Goal: Book appointment/travel/reservation

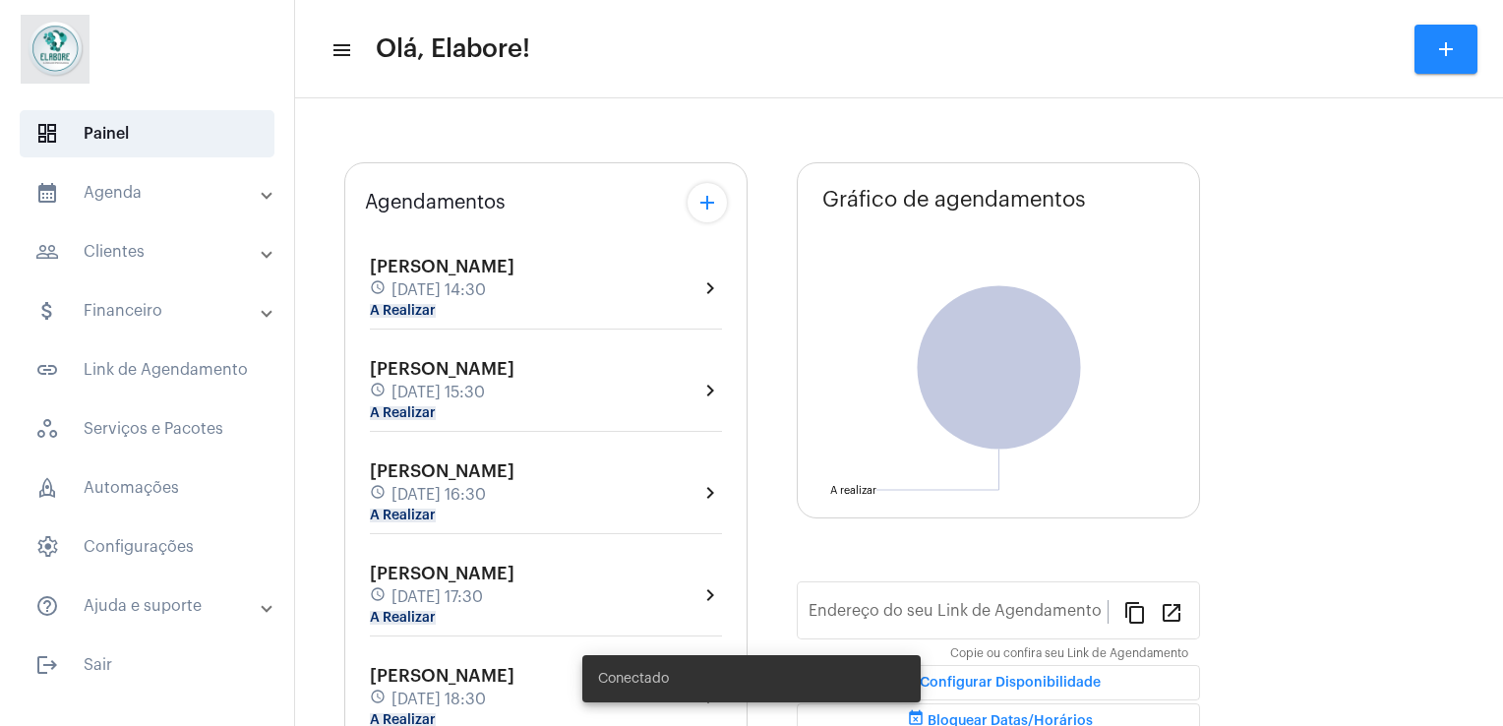
type input "[URL][DOMAIN_NAME]"
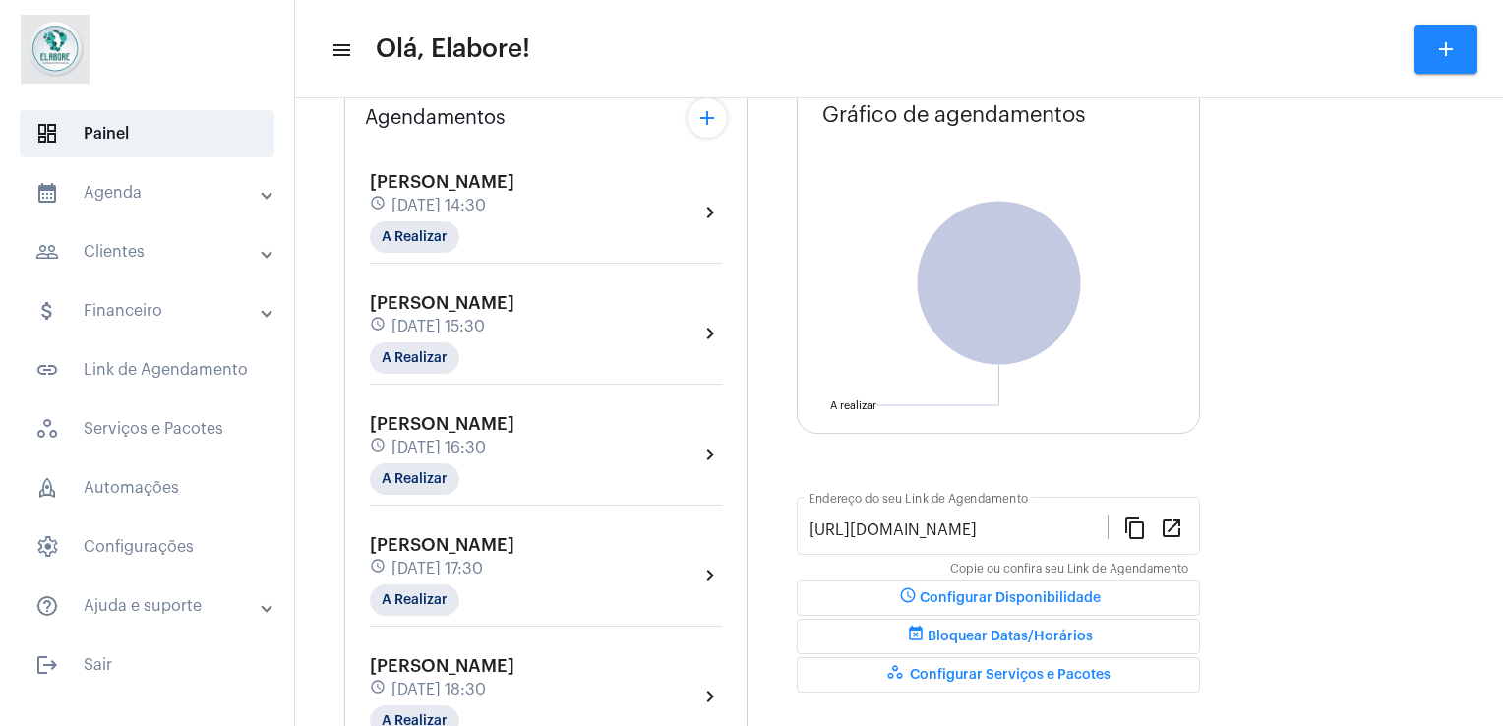
scroll to position [146, 0]
click at [1468, 267] on div "Dia Semana Mês Escolher Agendamentos add [PERSON_NAME] schedule [DATE] 14:30 A …" at bounding box center [899, 693] width 1188 height 1460
click at [1472, 262] on div "Dia Semana Mês Escolher Agendamentos add [PERSON_NAME] schedule [DATE] 14:30 A …" at bounding box center [899, 693] width 1188 height 1460
click at [1472, 278] on div "Dia Semana Mês Escolher Agendamentos add [PERSON_NAME] schedule [DATE] 14:30 A …" at bounding box center [899, 693] width 1188 height 1460
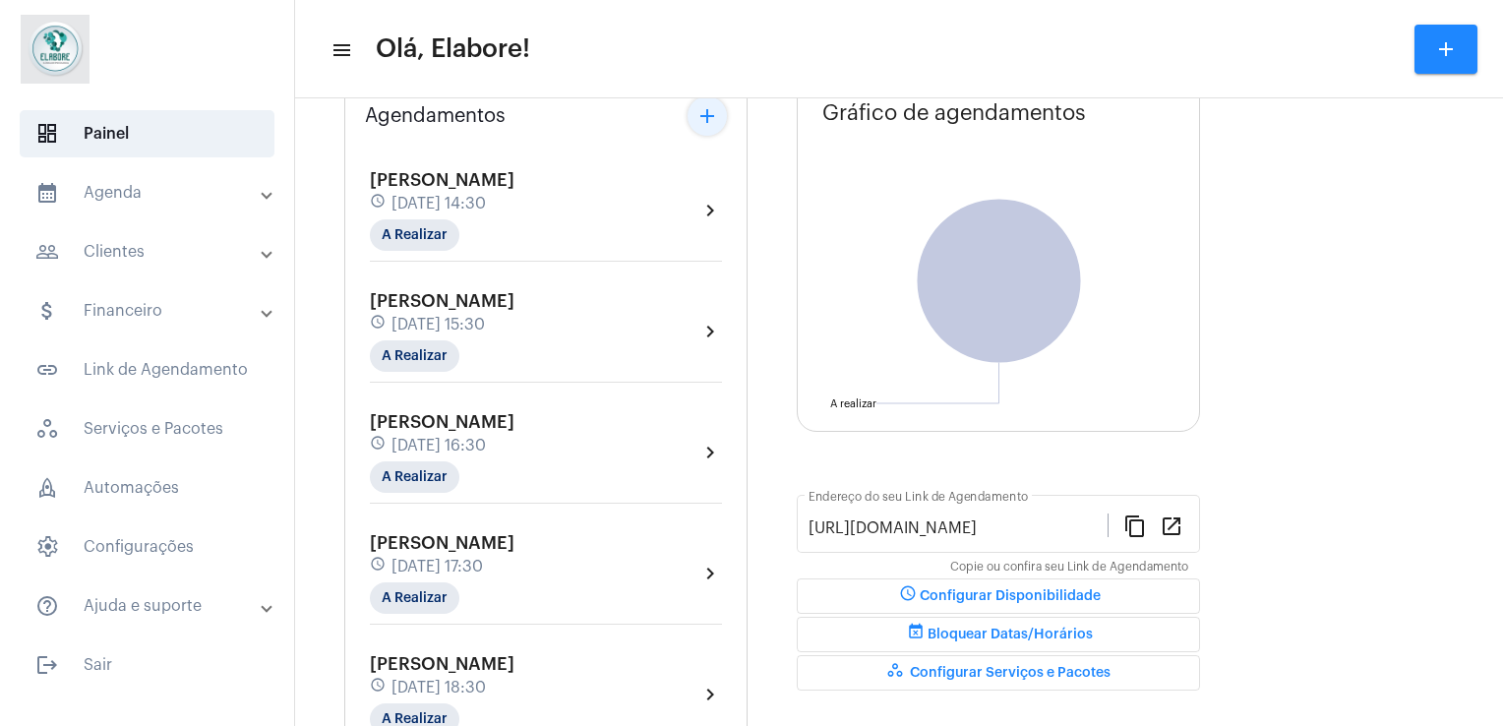
click at [699, 114] on mat-icon "add" at bounding box center [707, 116] width 24 height 24
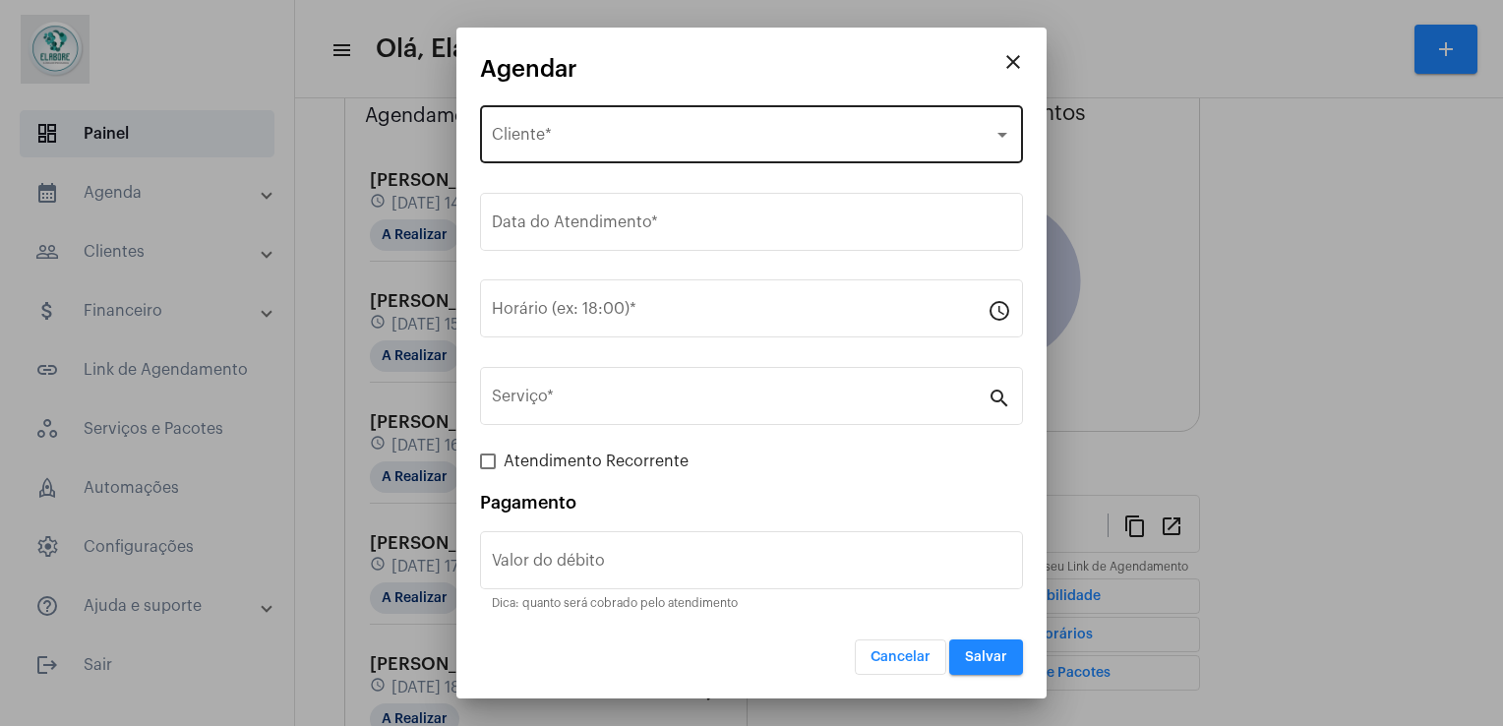
click at [669, 147] on div "Selecione o Cliente" at bounding box center [743, 139] width 502 height 18
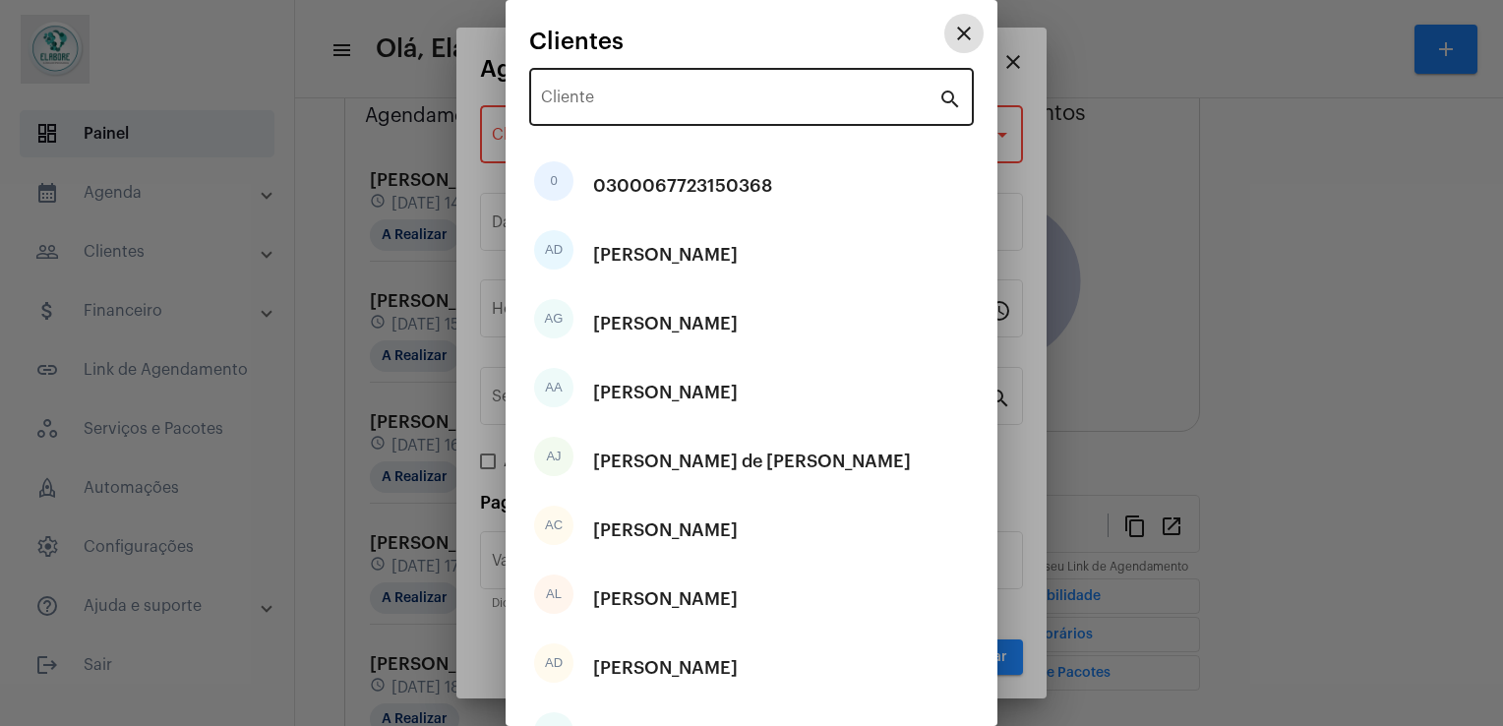
click at [699, 119] on div "Cliente" at bounding box center [739, 95] width 397 height 62
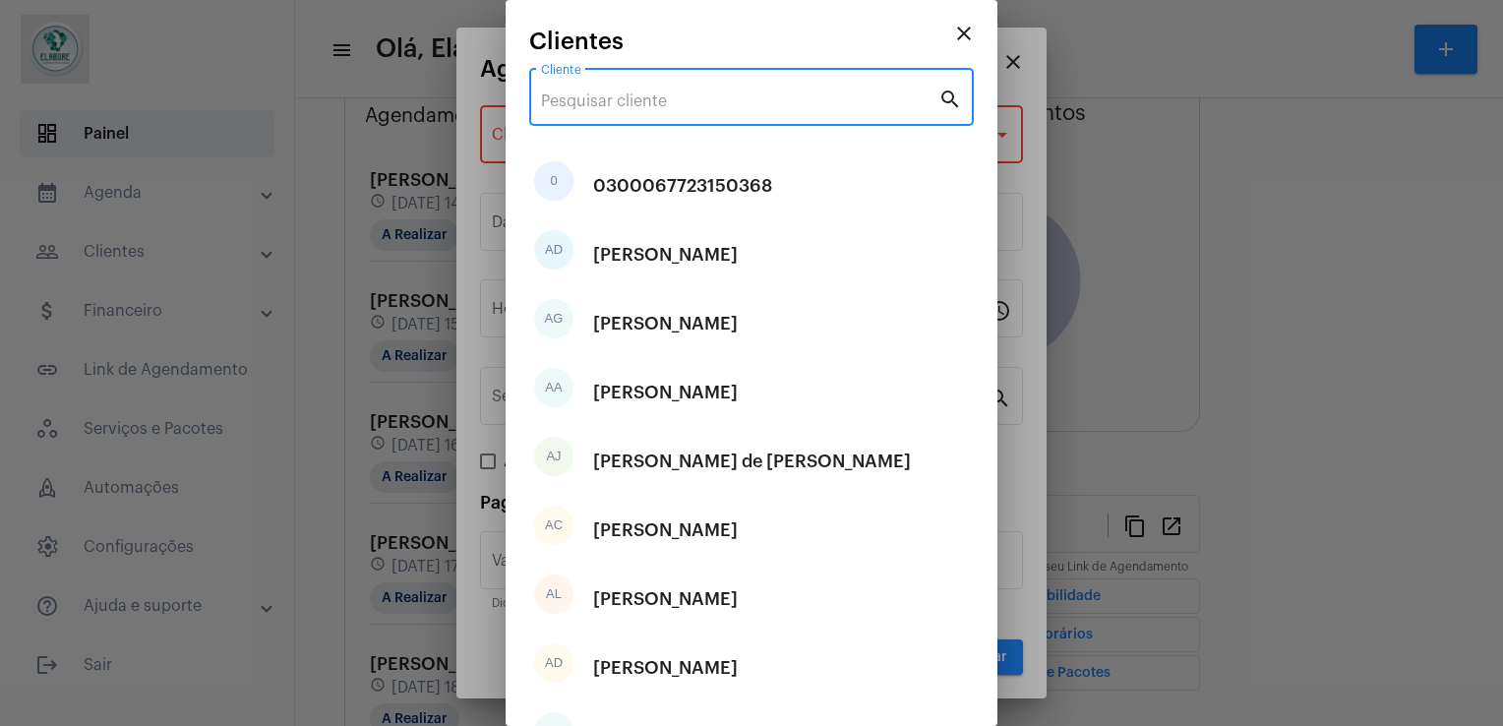
click at [716, 102] on input "Cliente" at bounding box center [739, 101] width 397 height 18
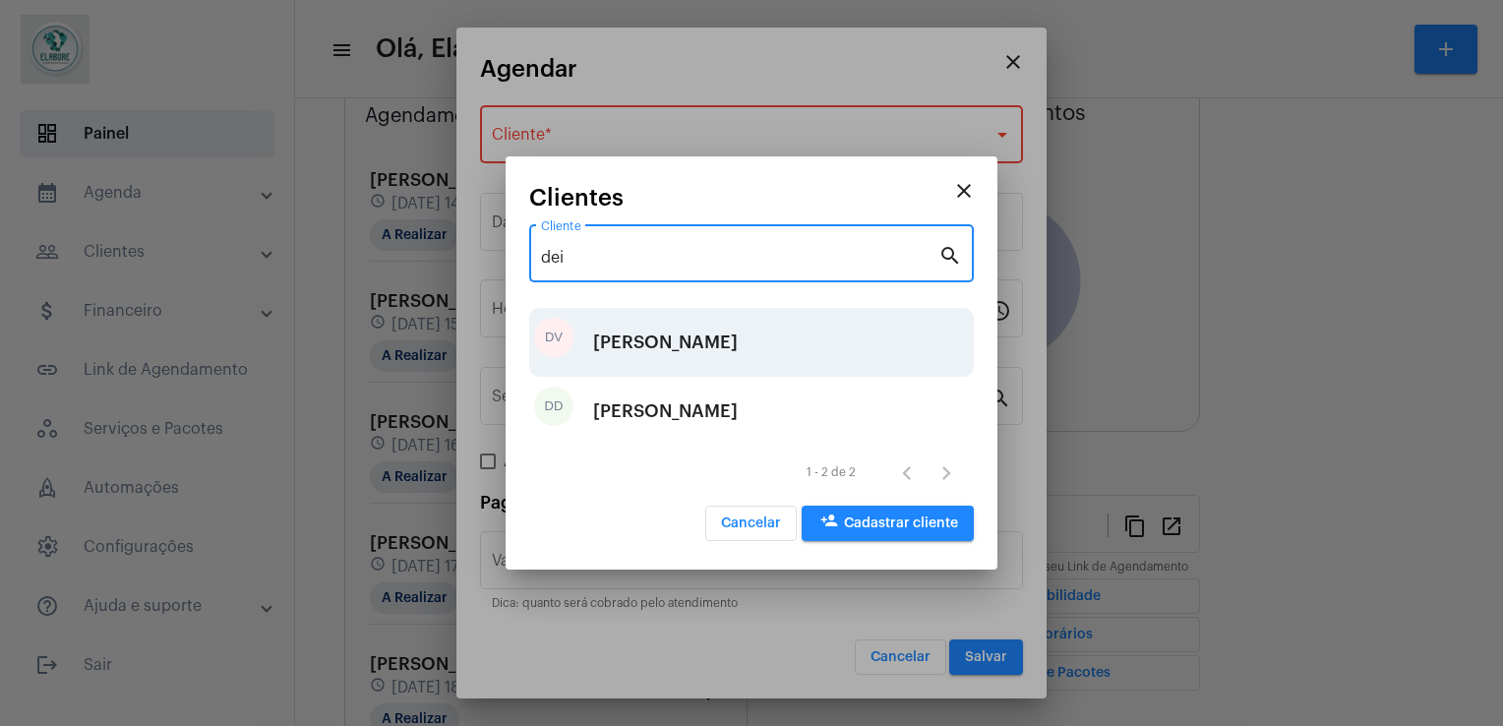
type input "dei"
click at [699, 336] on div "[PERSON_NAME]" at bounding box center [665, 342] width 145 height 59
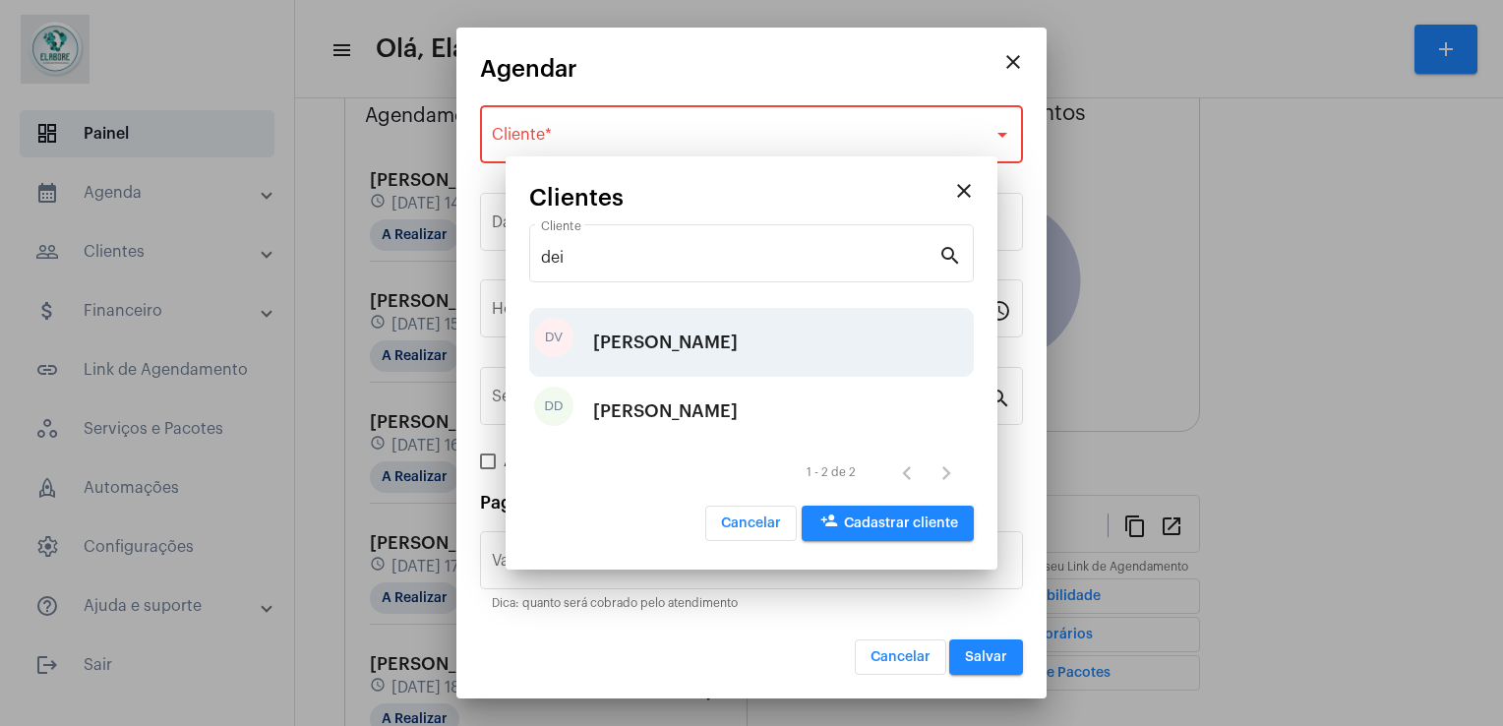
type input "R$"
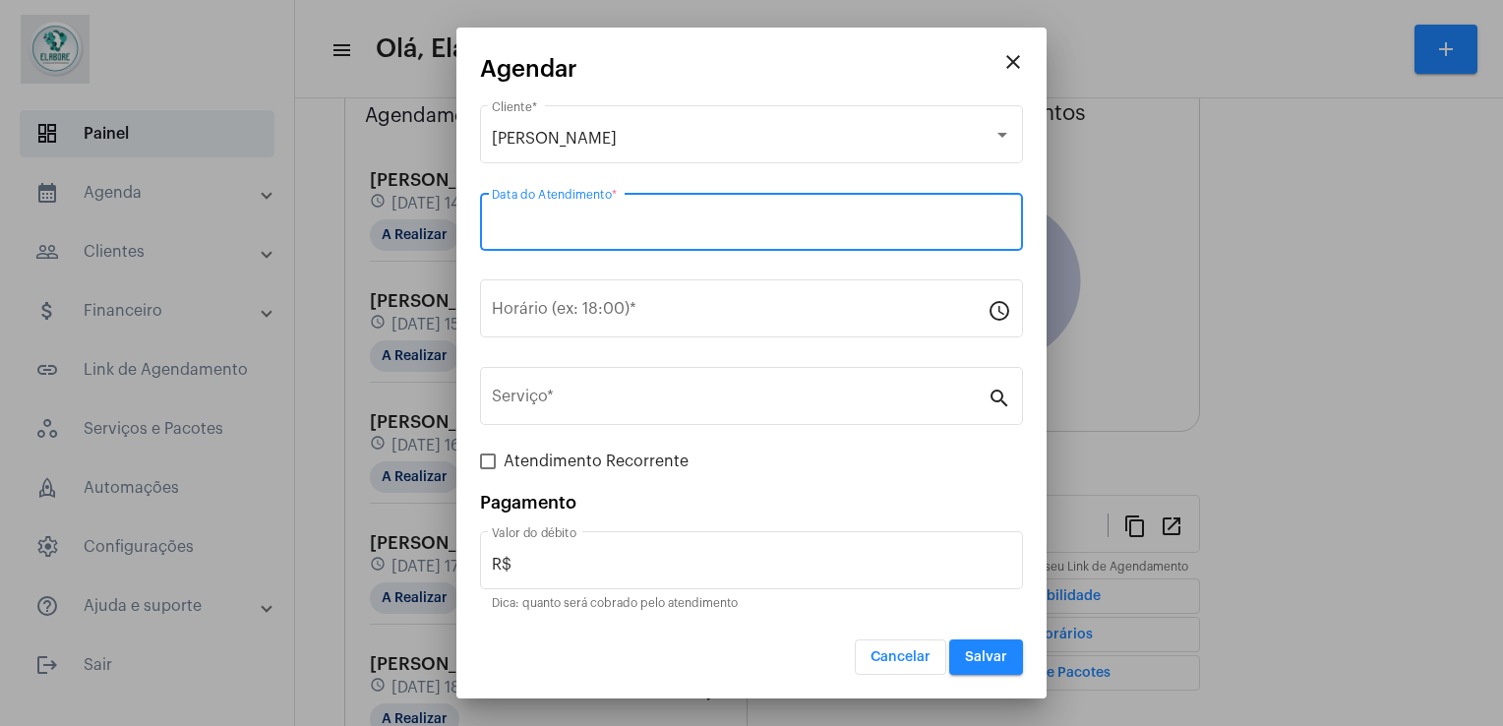
click at [646, 233] on input "Data do Atendimento *" at bounding box center [751, 226] width 519 height 18
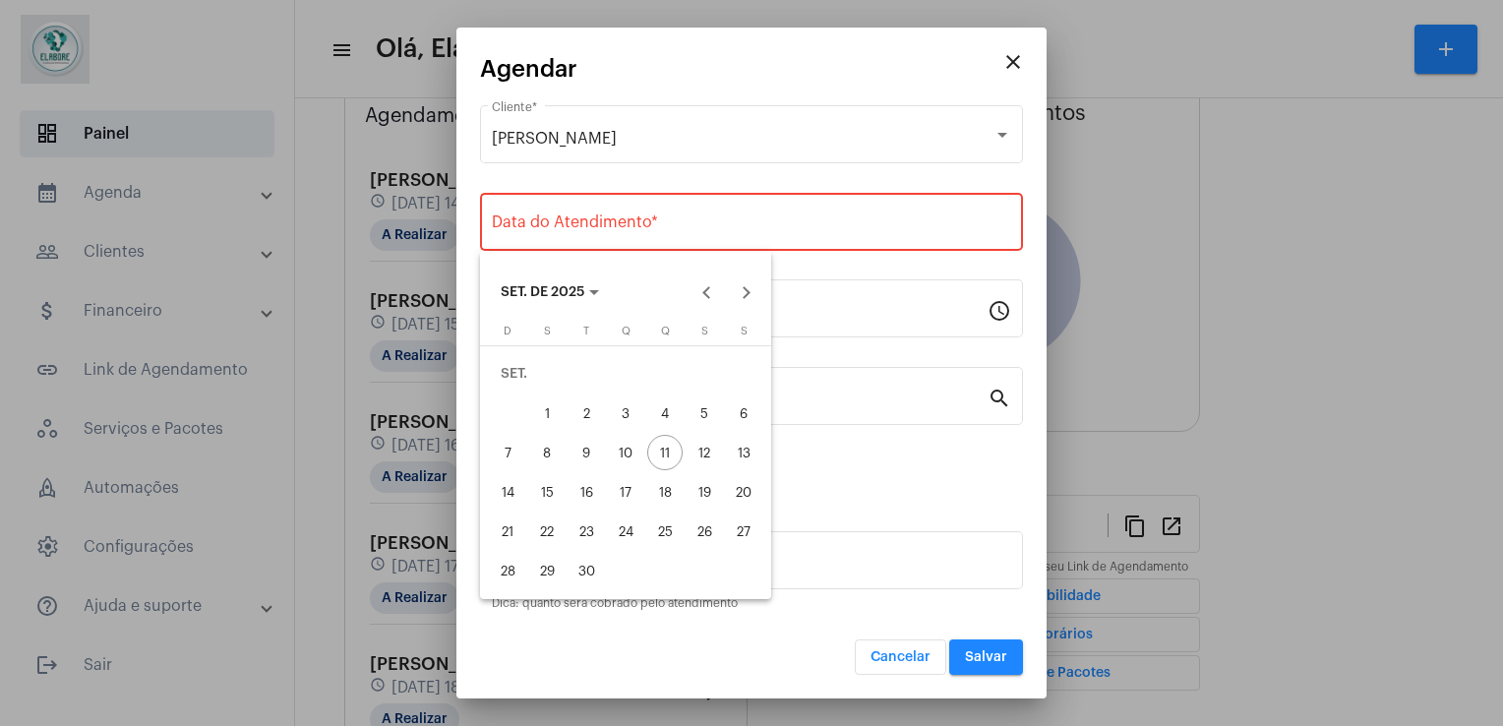
click at [646, 233] on div at bounding box center [751, 363] width 1503 height 726
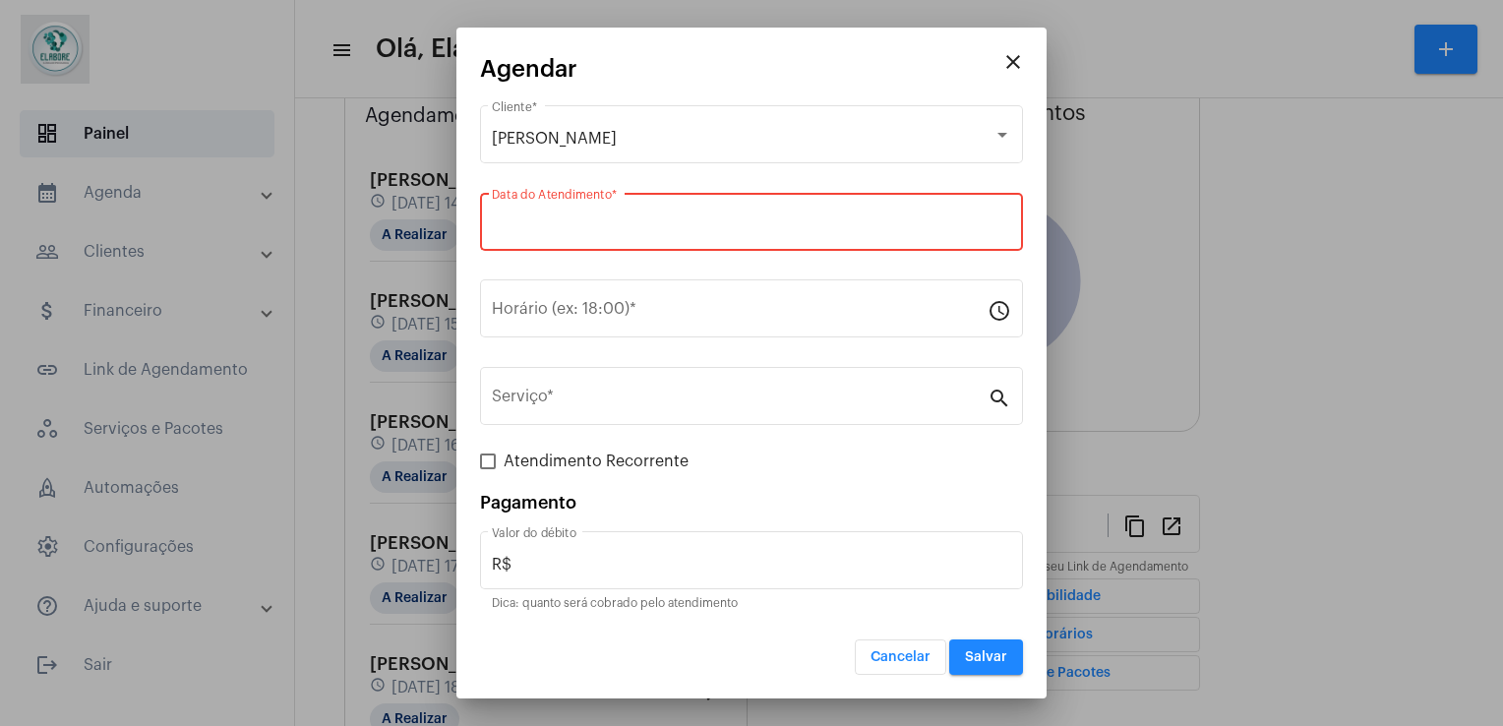
click at [587, 219] on input "Data do Atendimento *" at bounding box center [751, 226] width 519 height 18
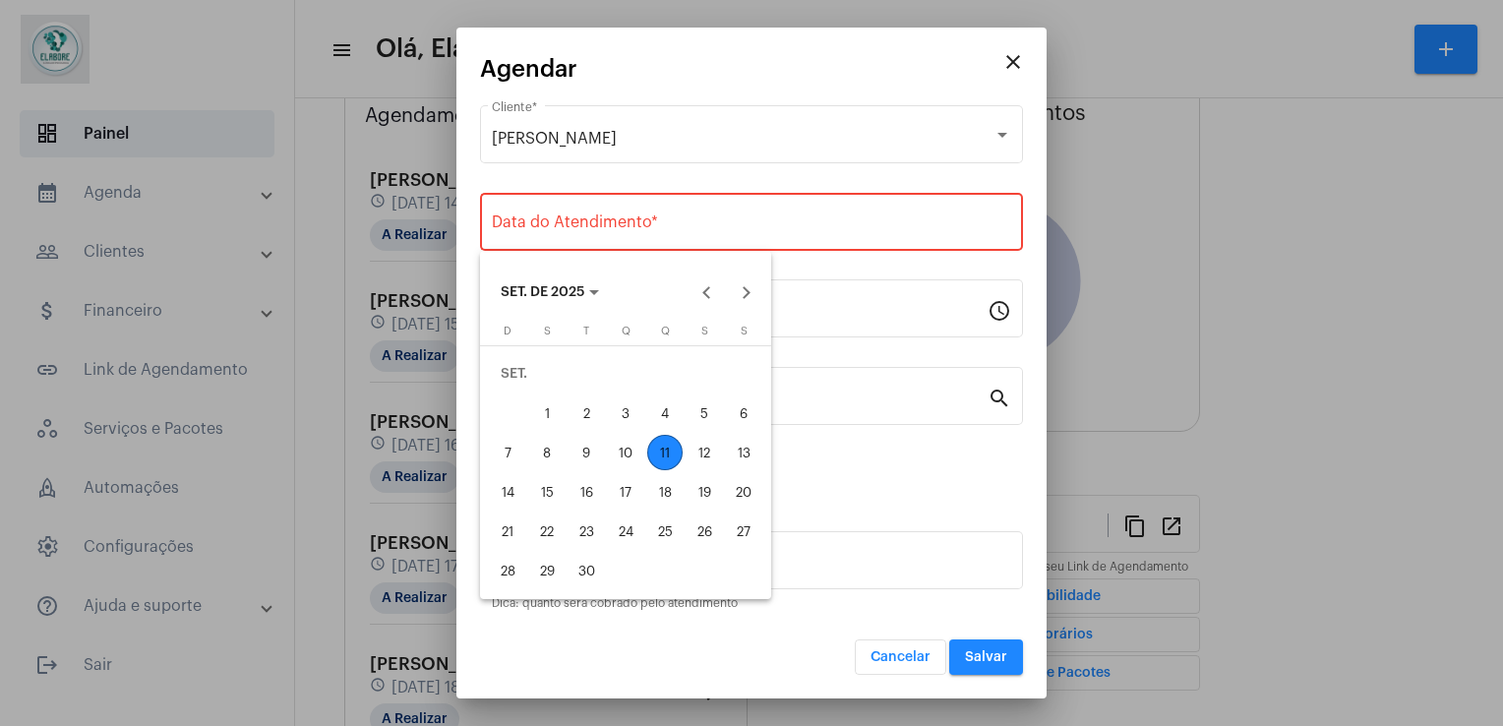
click at [669, 444] on div "11" at bounding box center [664, 452] width 35 height 35
type input "[DATE]"
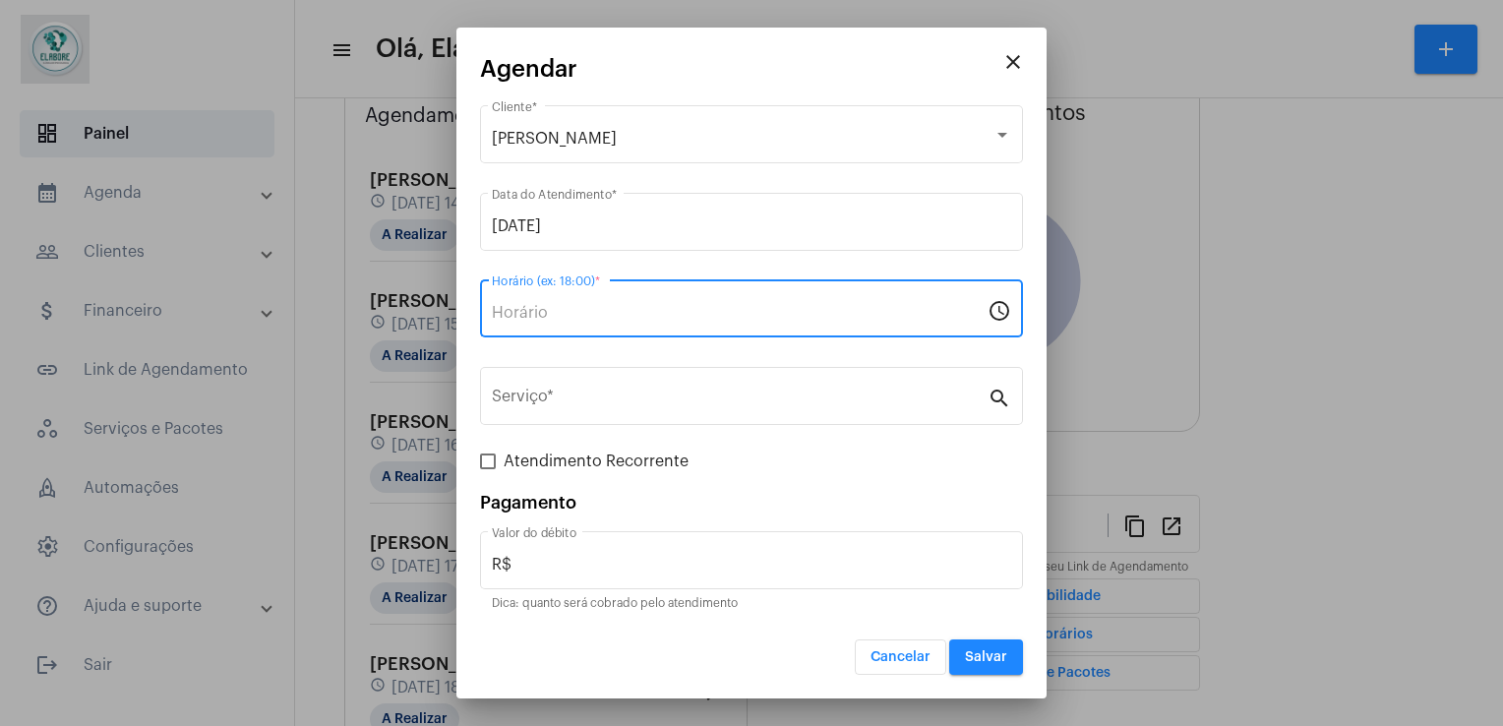
click at [580, 316] on input "Horário (ex: 18:00) *" at bounding box center [740, 313] width 496 height 18
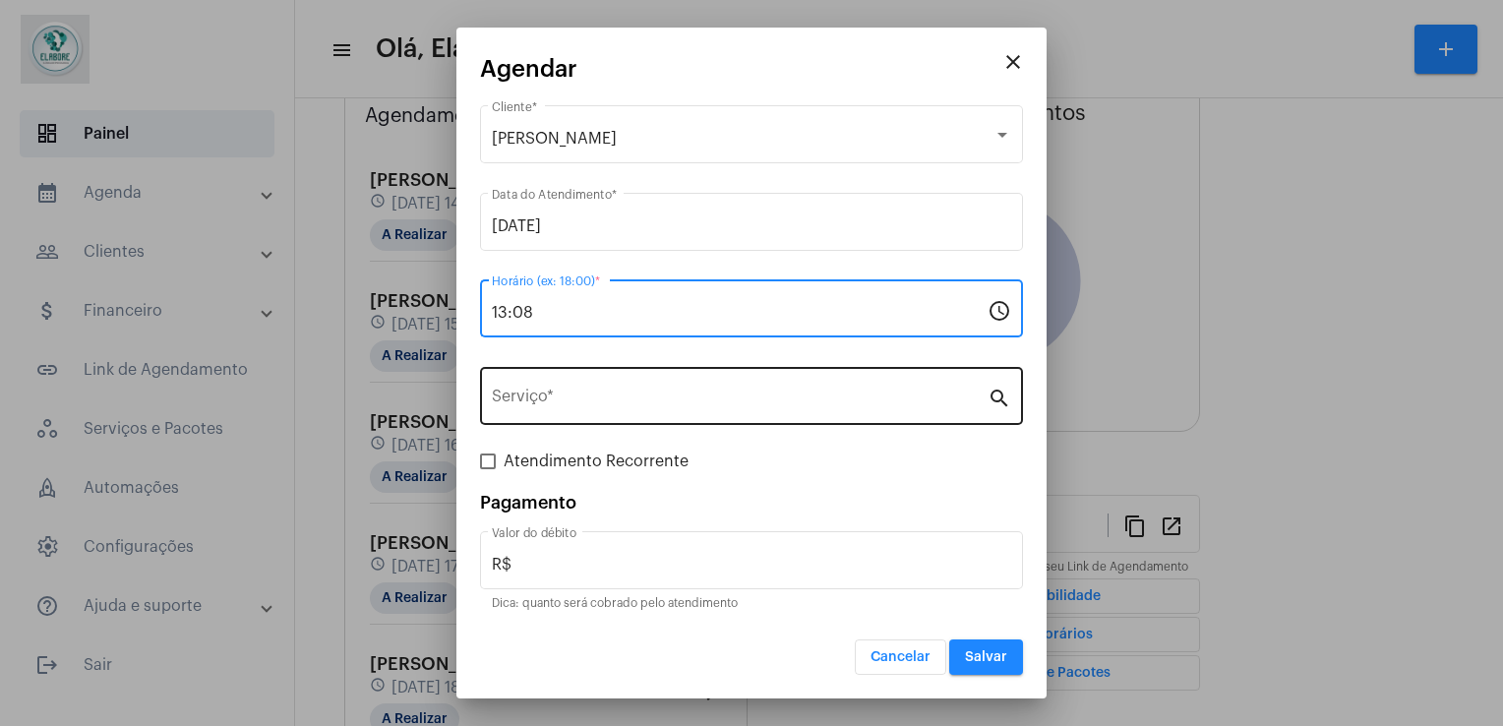
type input "13:08"
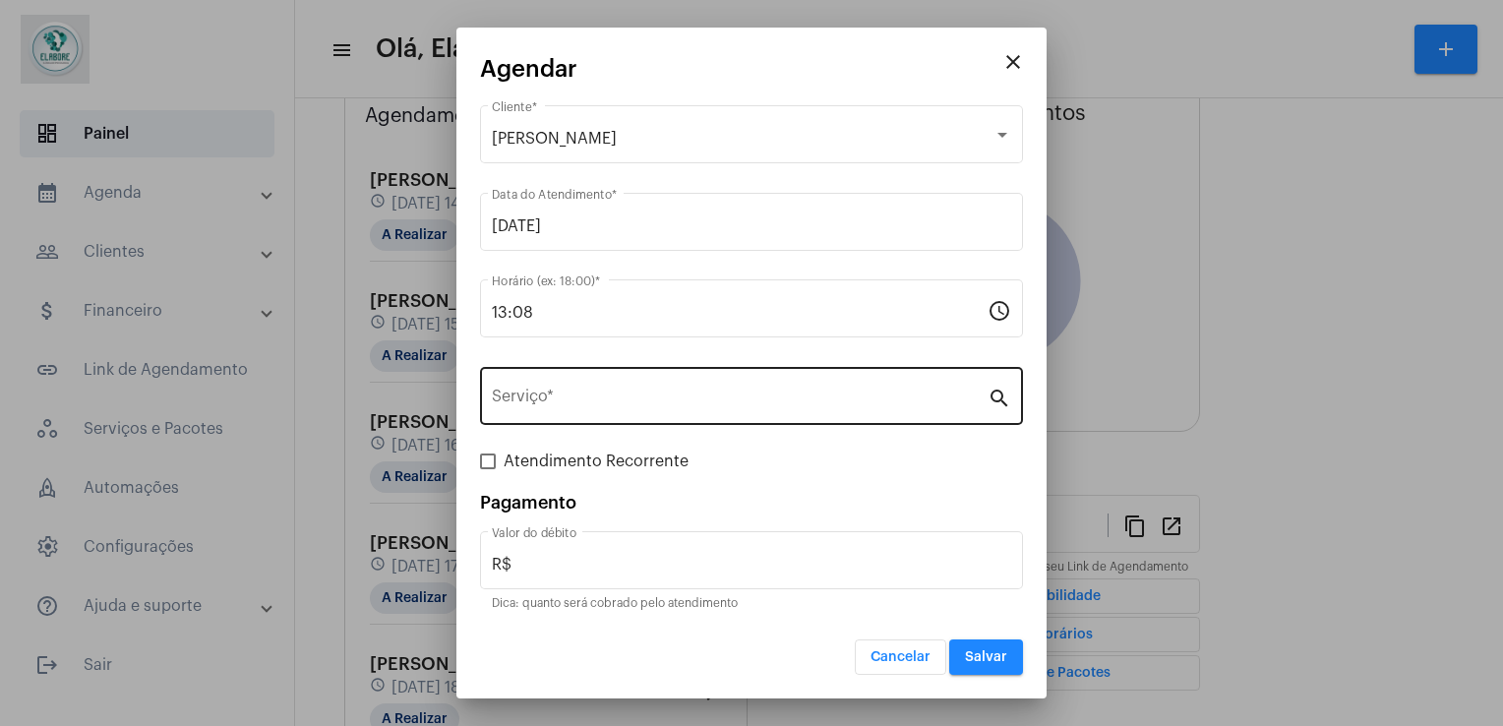
click at [563, 409] on div "Serviço *" at bounding box center [740, 394] width 496 height 62
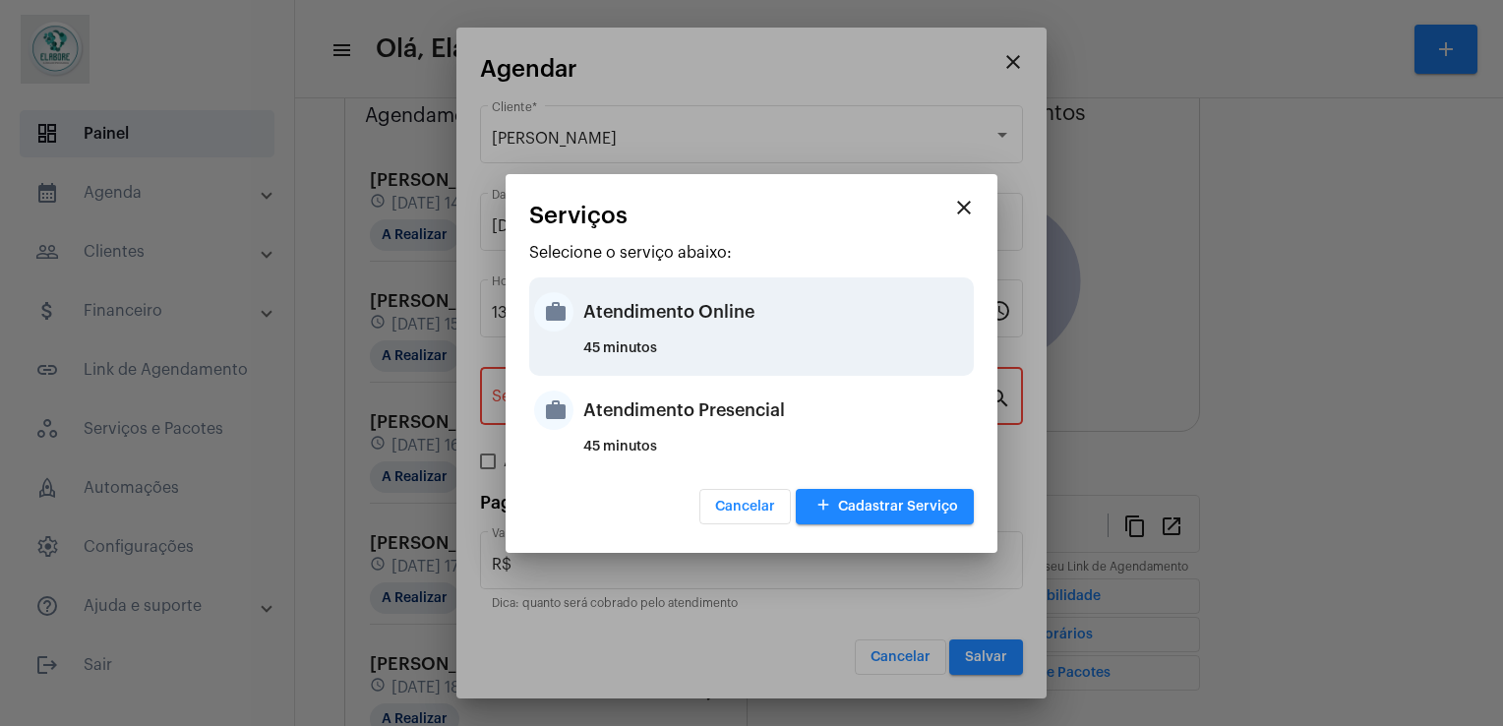
click at [739, 328] on div "Atendimento Online" at bounding box center [776, 311] width 386 height 59
type input "Atendimento Online"
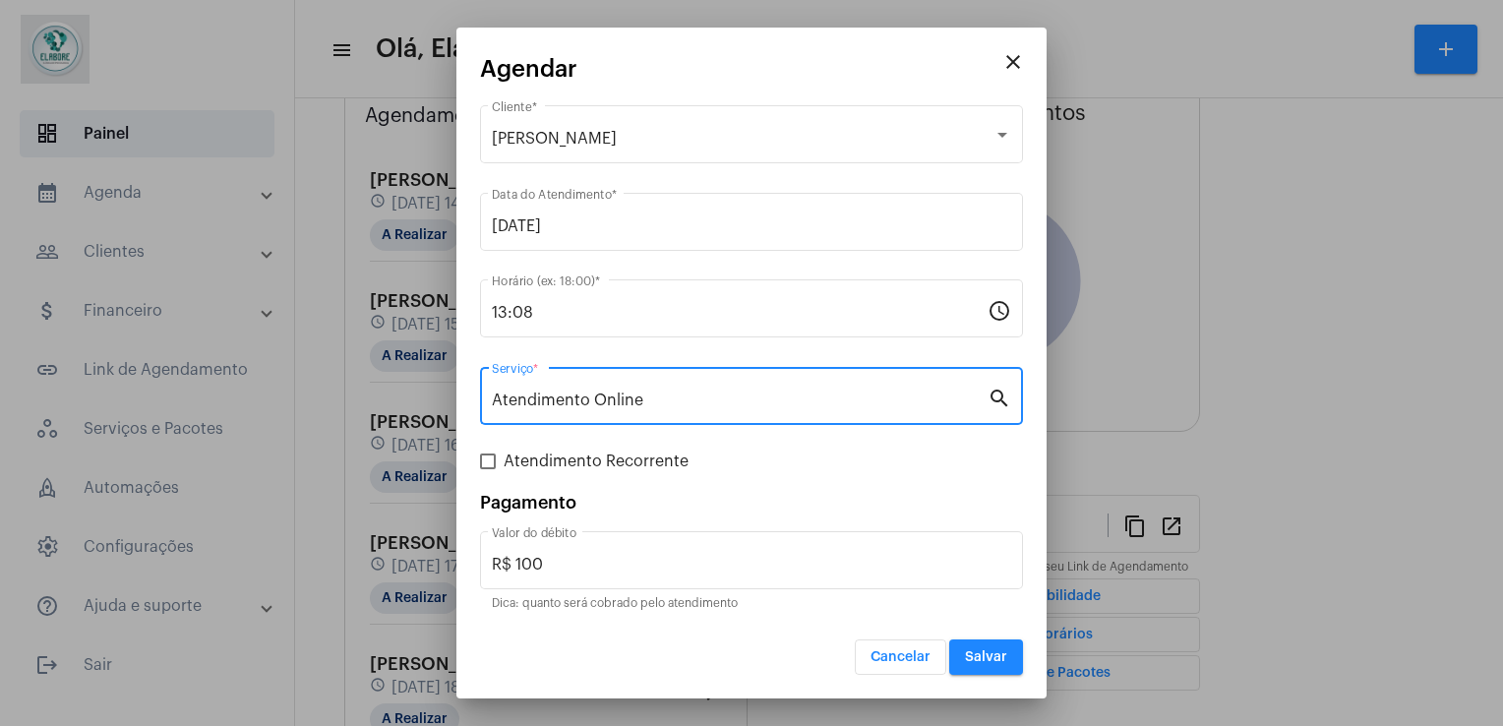
click at [739, 328] on div "13:08 [PERSON_NAME] (ex: 18:00) *" at bounding box center [740, 306] width 496 height 62
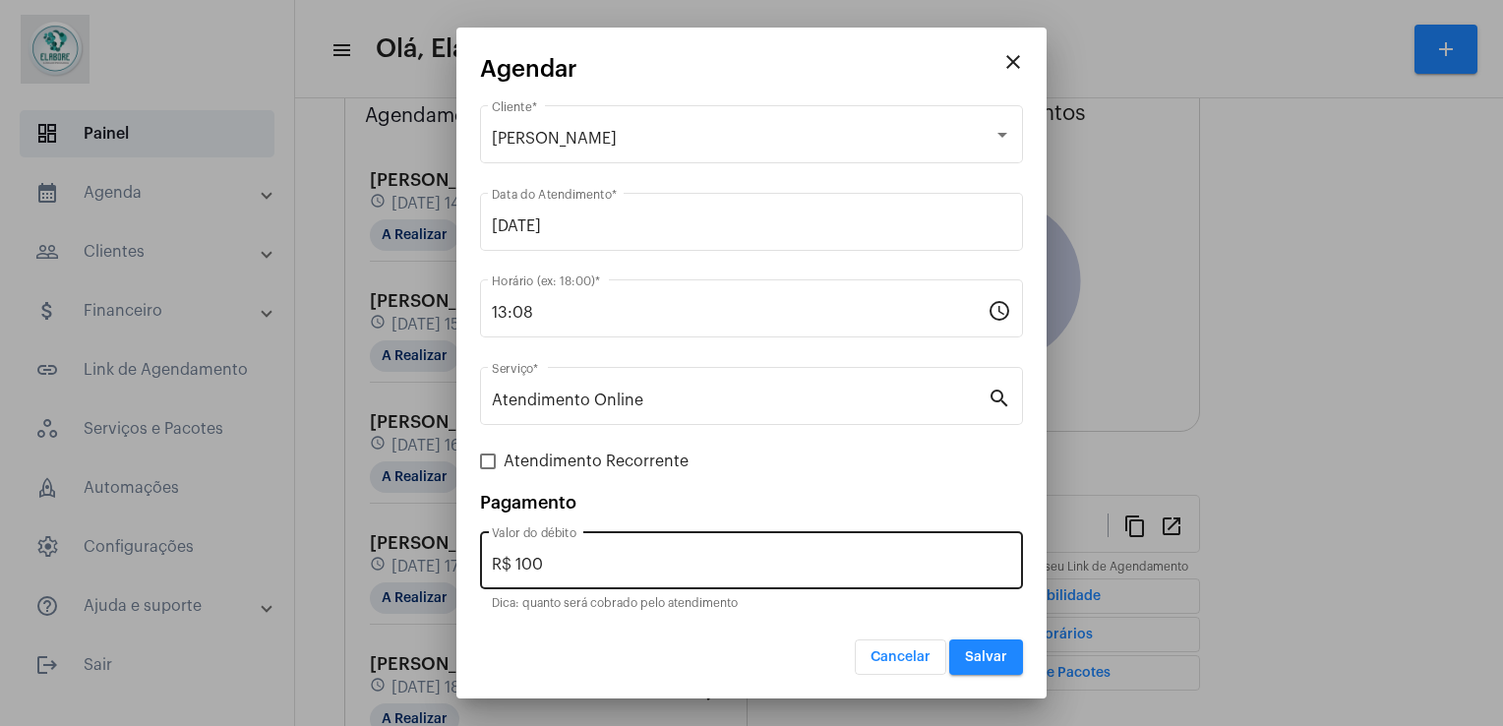
click at [628, 578] on div "R$ 100 Valor do débito" at bounding box center [751, 558] width 519 height 62
click at [691, 554] on div "R$ 100 Valor do débito" at bounding box center [751, 558] width 519 height 62
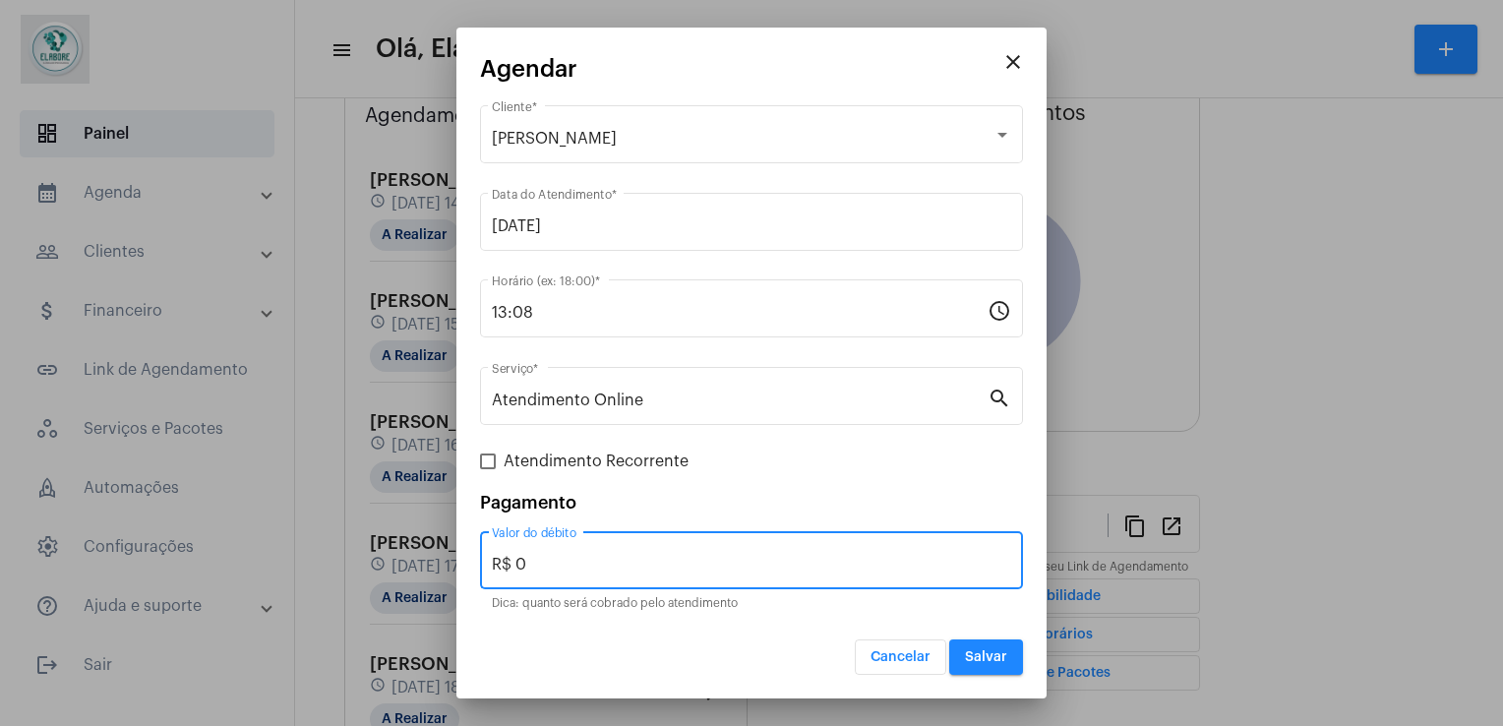
type input "R$ 0"
click at [975, 659] on span "Salvar" at bounding box center [986, 657] width 42 height 14
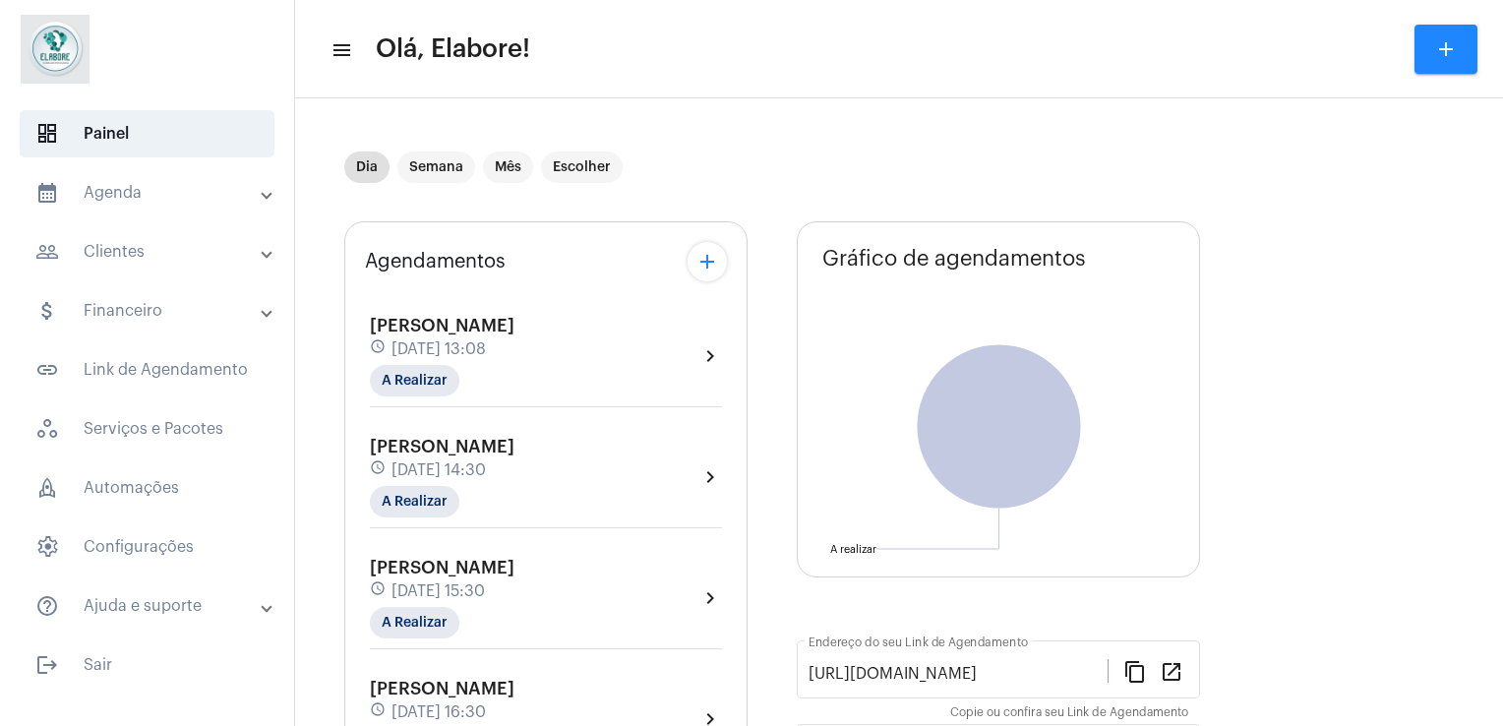
click at [649, 387] on div "Deisy Vital dos Santos schedule [DATE] 13:08 A Realizar chevron_right" at bounding box center [546, 356] width 352 height 81
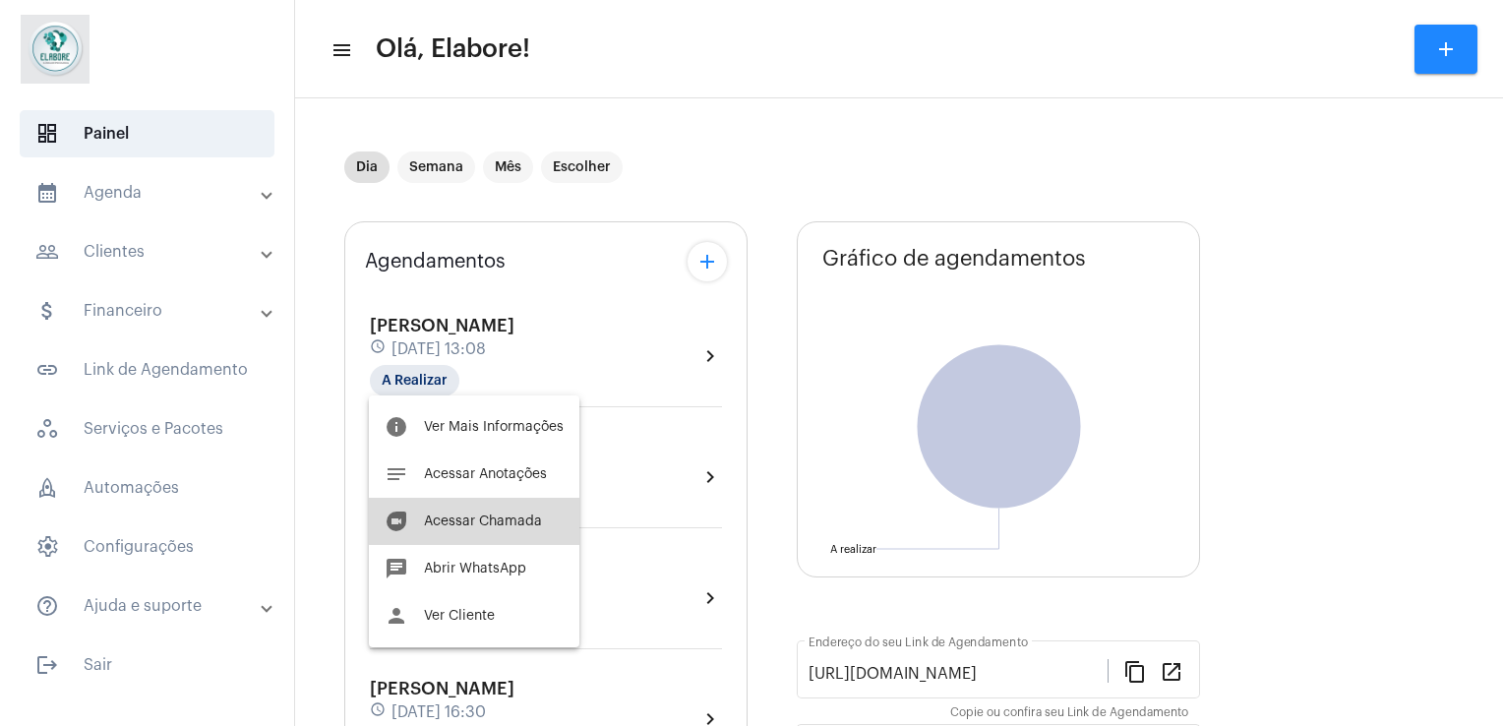
click at [507, 511] on button "duo [PERSON_NAME]" at bounding box center [474, 521] width 210 height 47
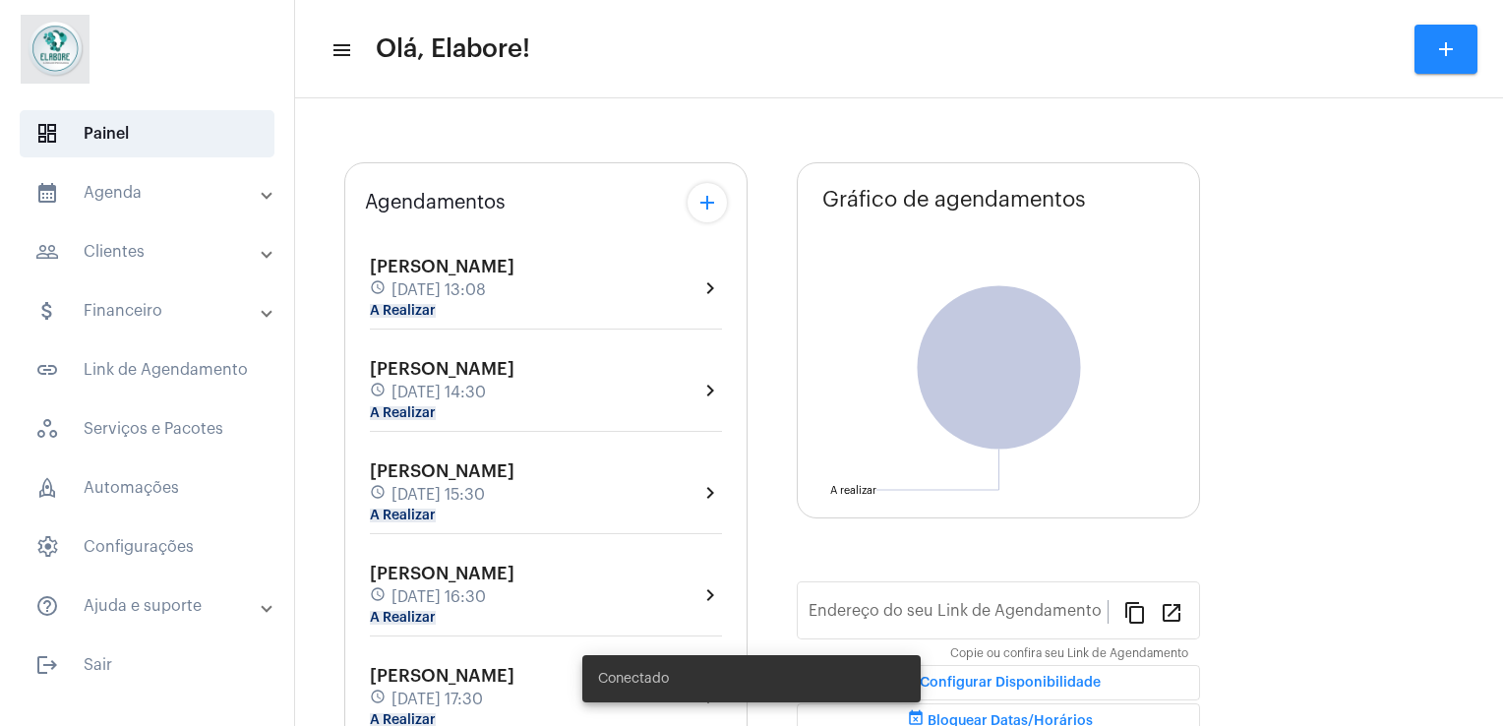
type input "[URL][DOMAIN_NAME]"
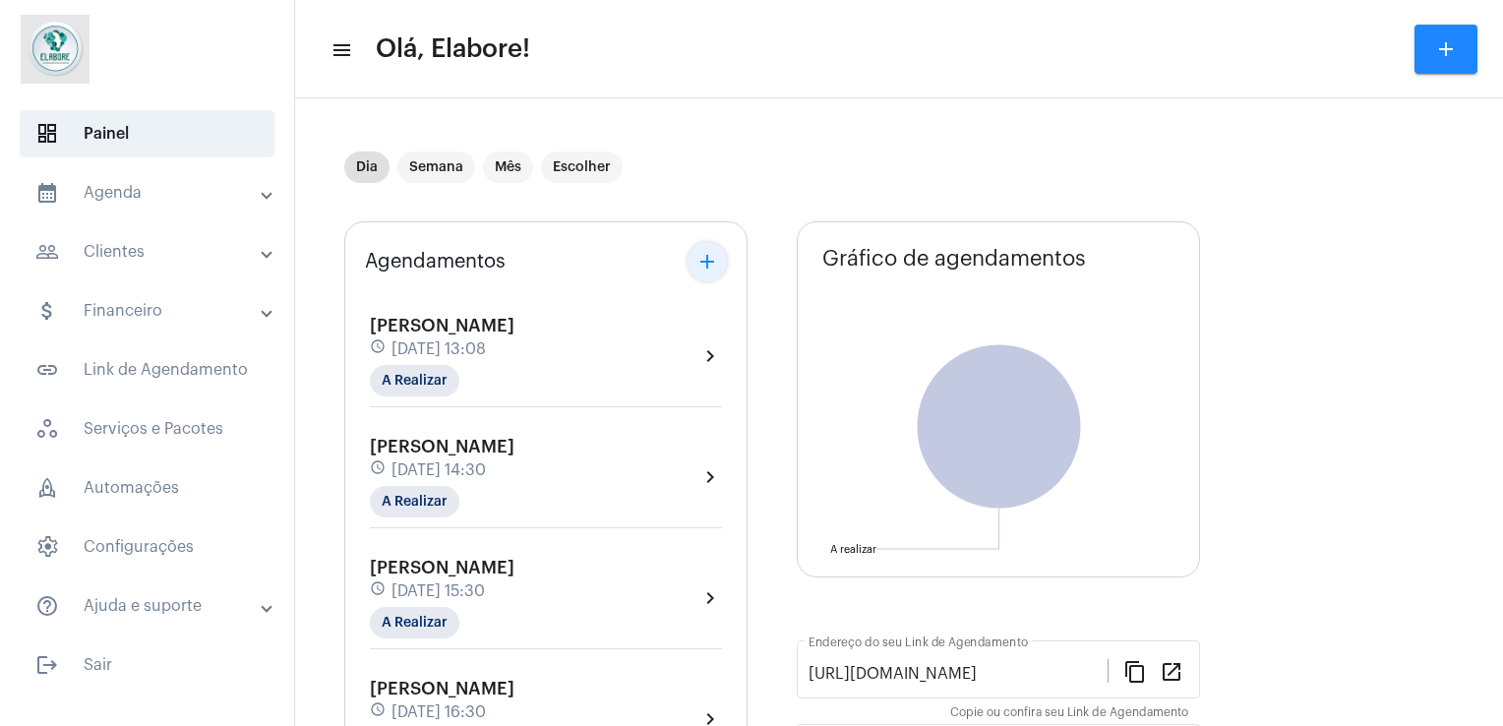
click at [716, 253] on mat-icon "add" at bounding box center [707, 262] width 24 height 24
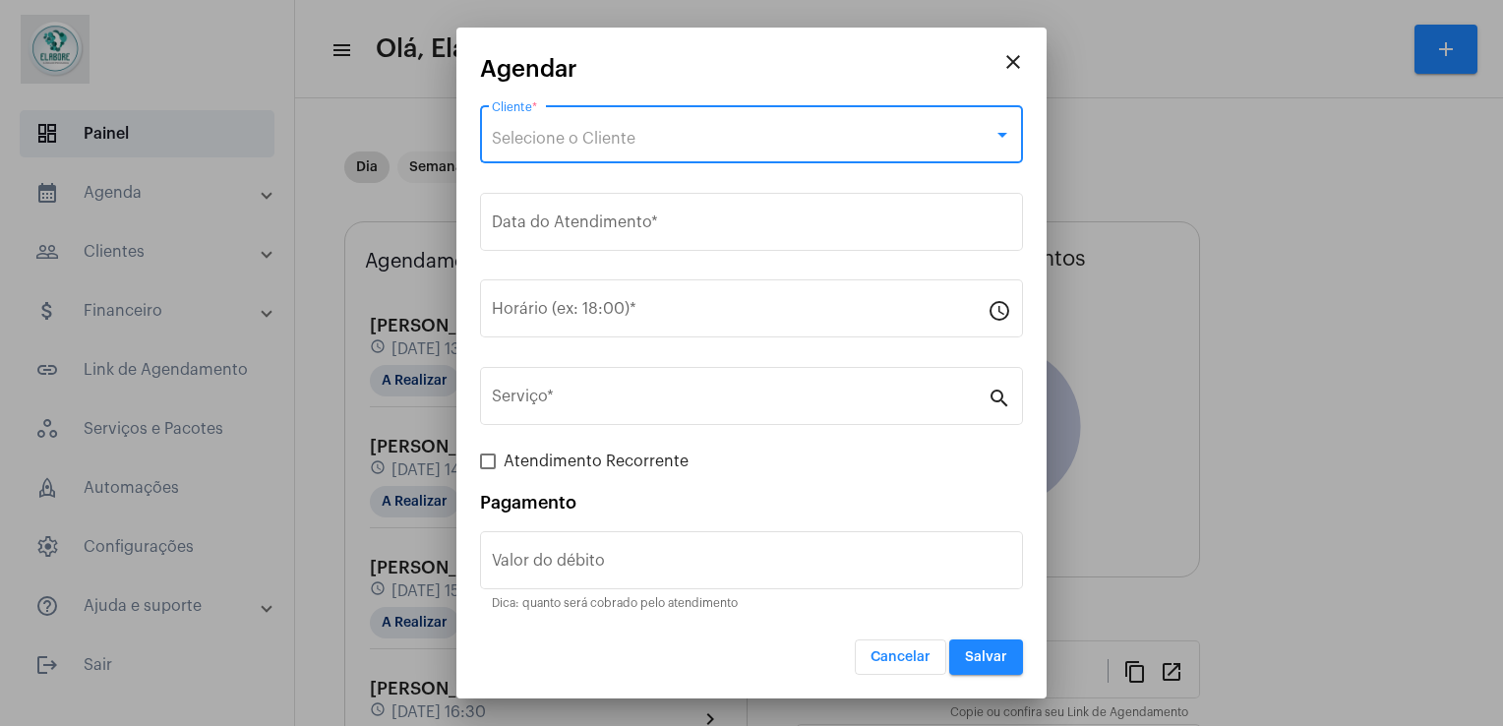
click at [674, 141] on div "Selecione o Cliente" at bounding box center [743, 139] width 502 height 18
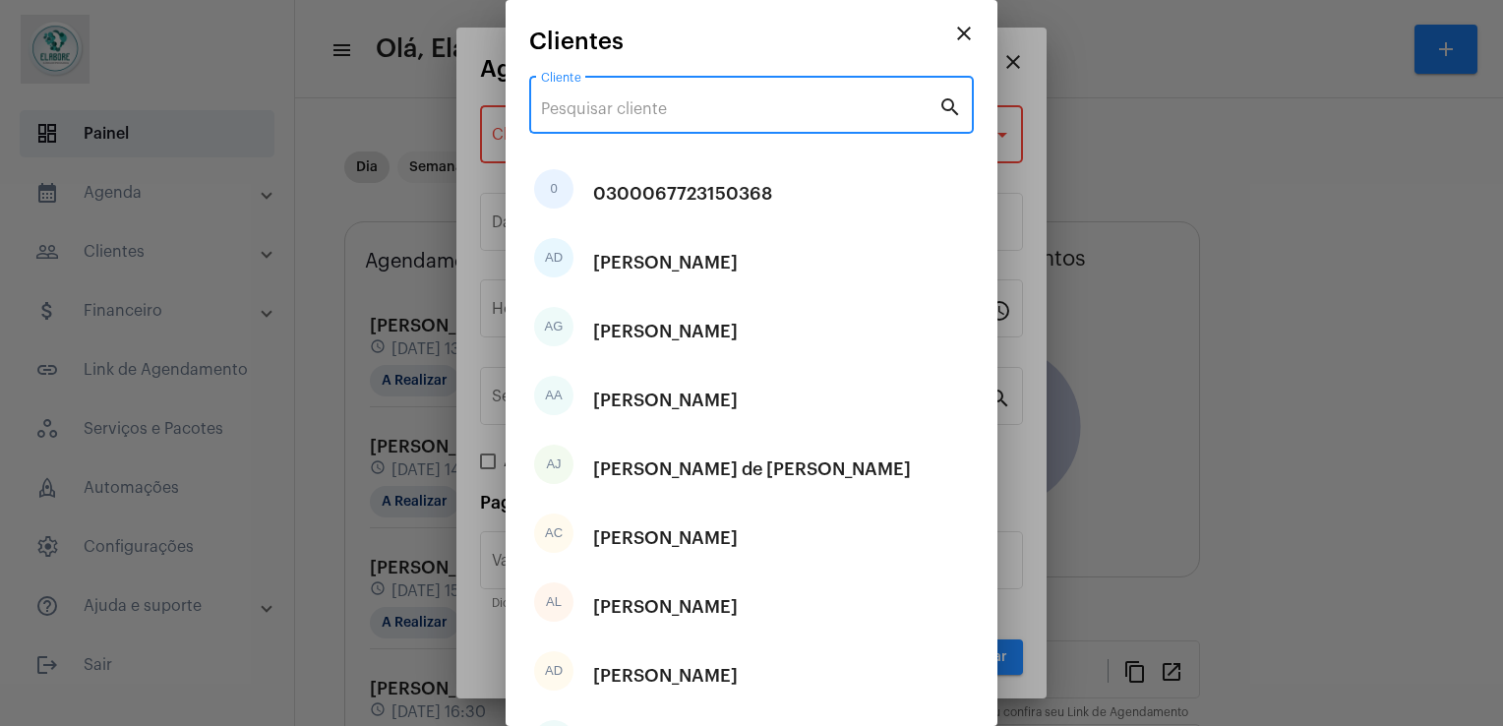
click at [715, 109] on input "Cliente" at bounding box center [739, 109] width 397 height 18
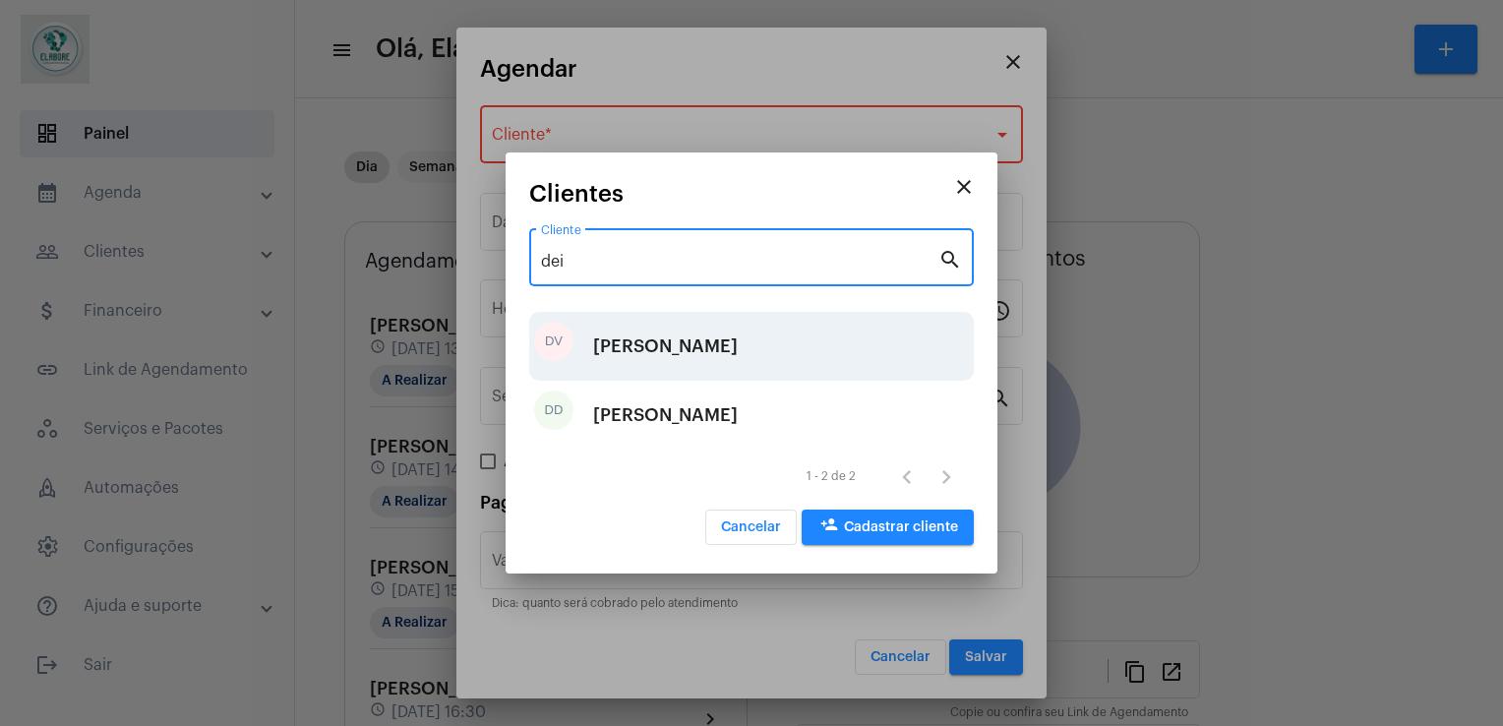
type input "dei"
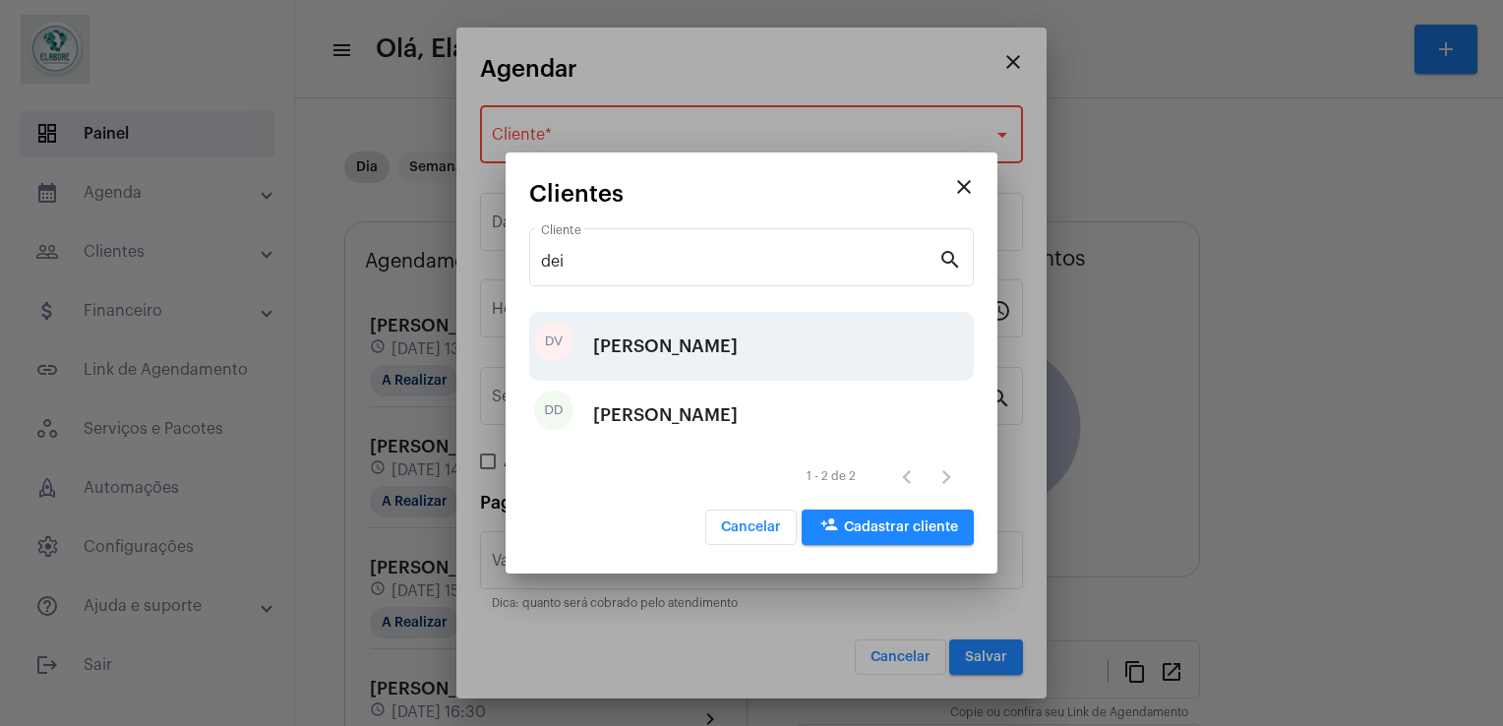
click at [665, 350] on div "Deisy Vital dos Santos" at bounding box center [665, 346] width 145 height 59
type input "R$"
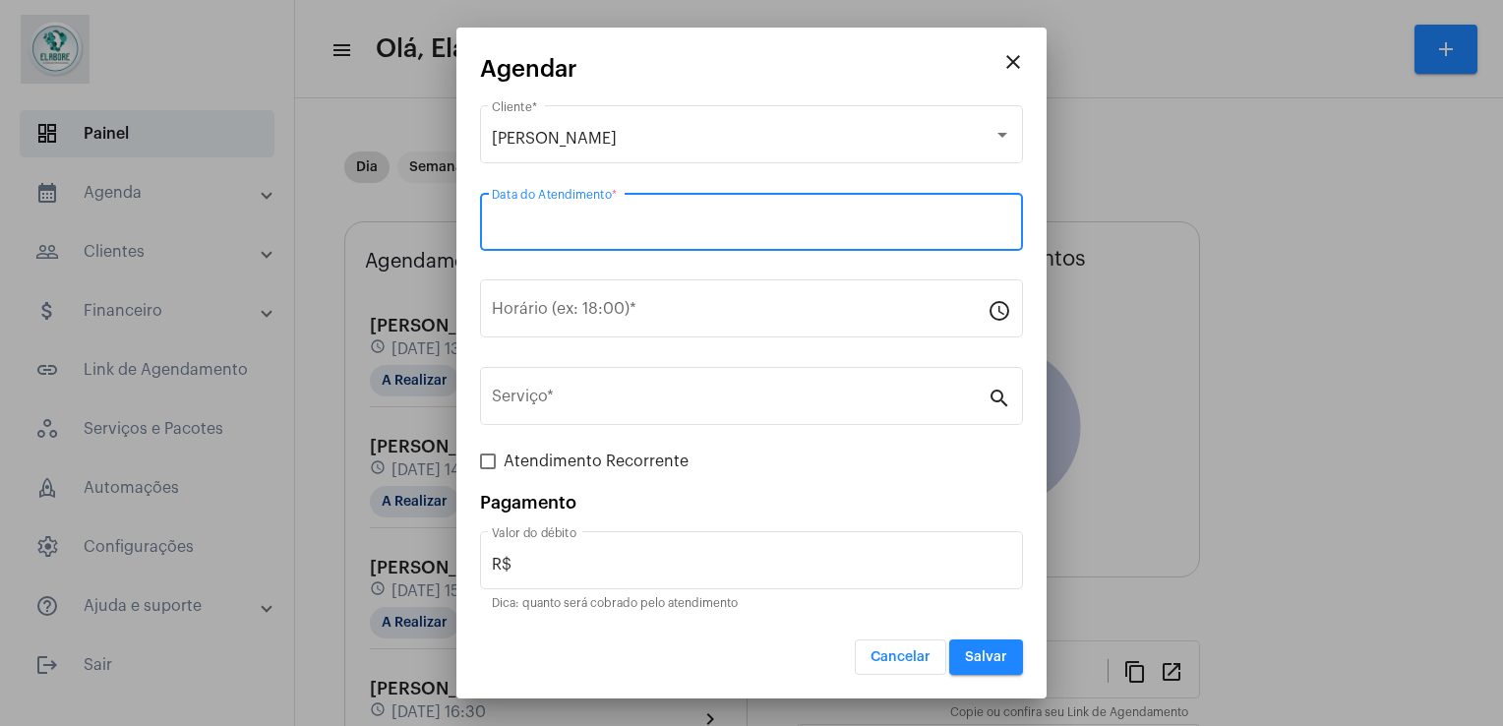
click at [660, 226] on input "Data do Atendimento *" at bounding box center [751, 226] width 519 height 18
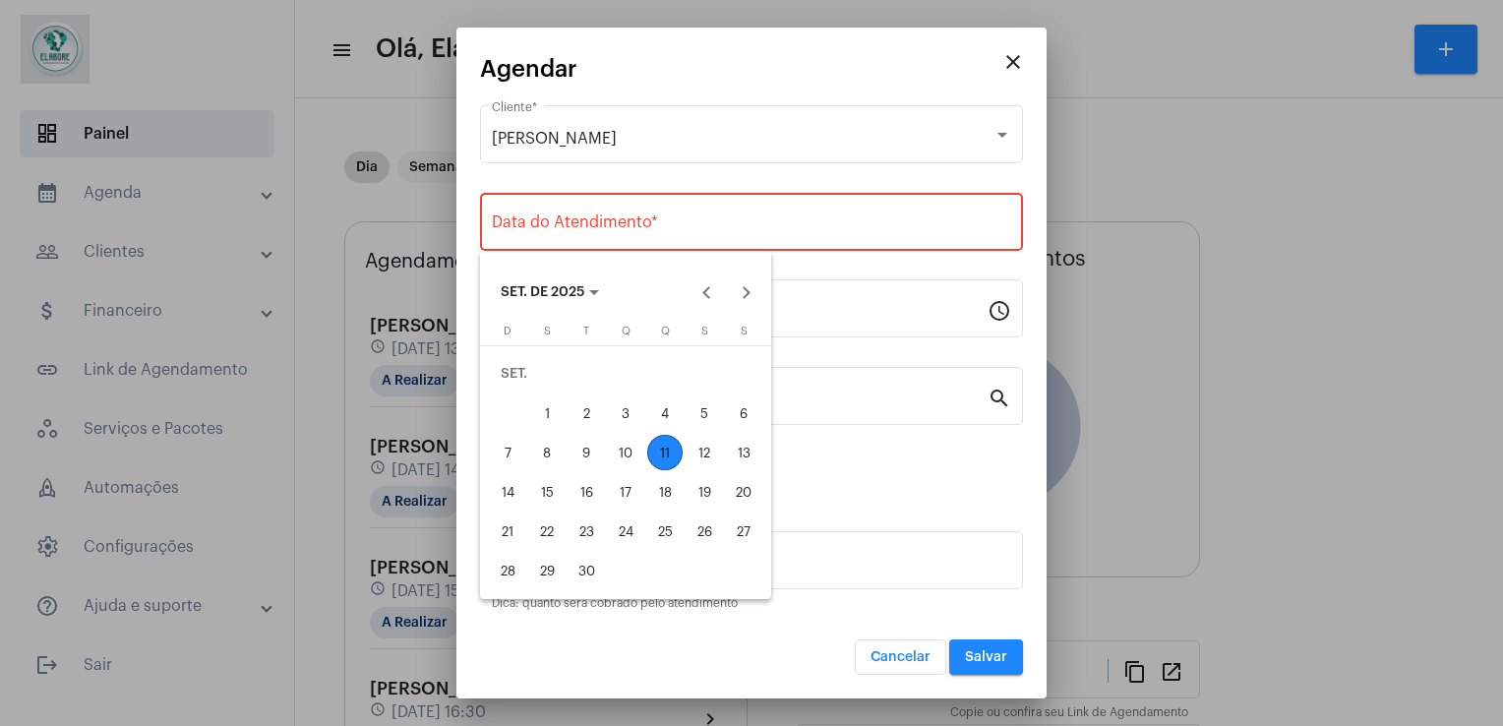
click at [665, 445] on div "11" at bounding box center [664, 452] width 35 height 35
type input "11/09/2025"
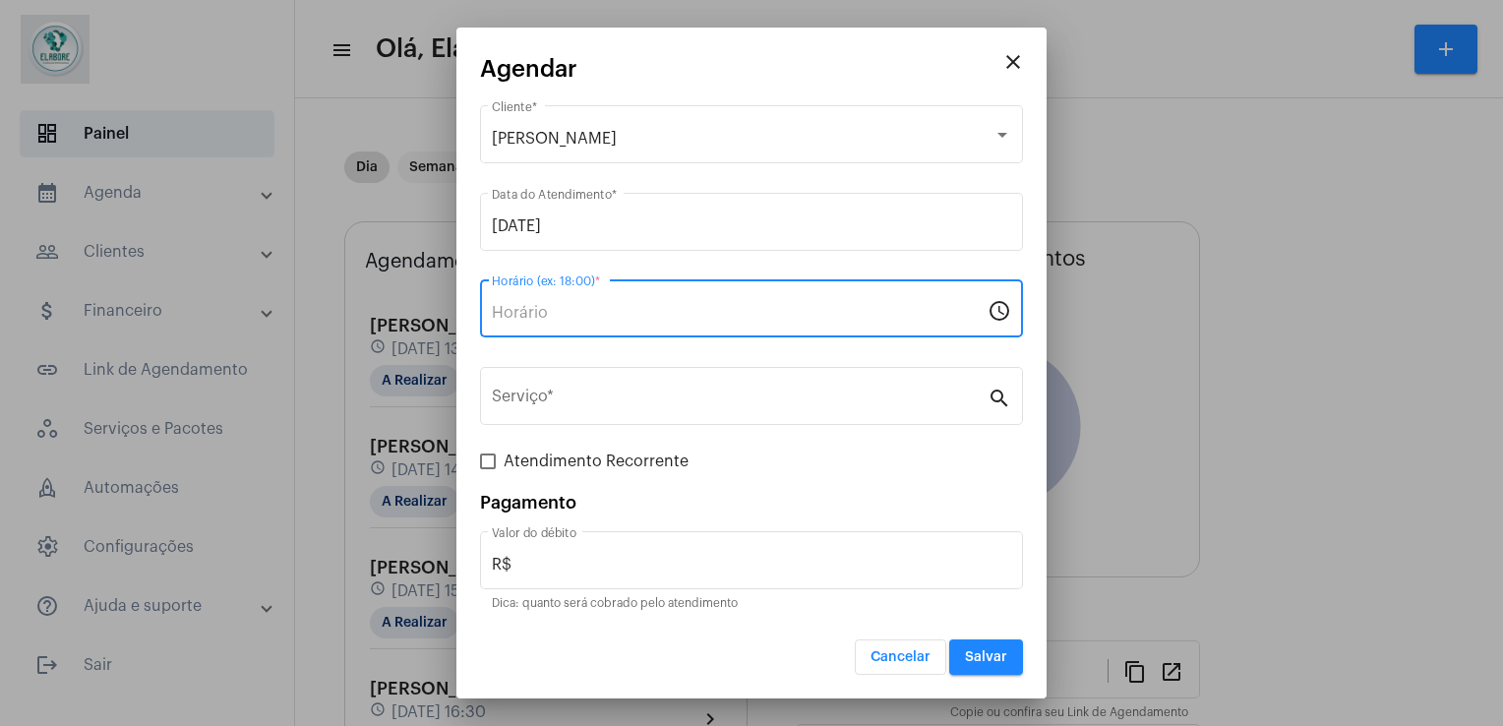
click at [661, 304] on input "Horário (ex: 18:00) *" at bounding box center [740, 313] width 496 height 18
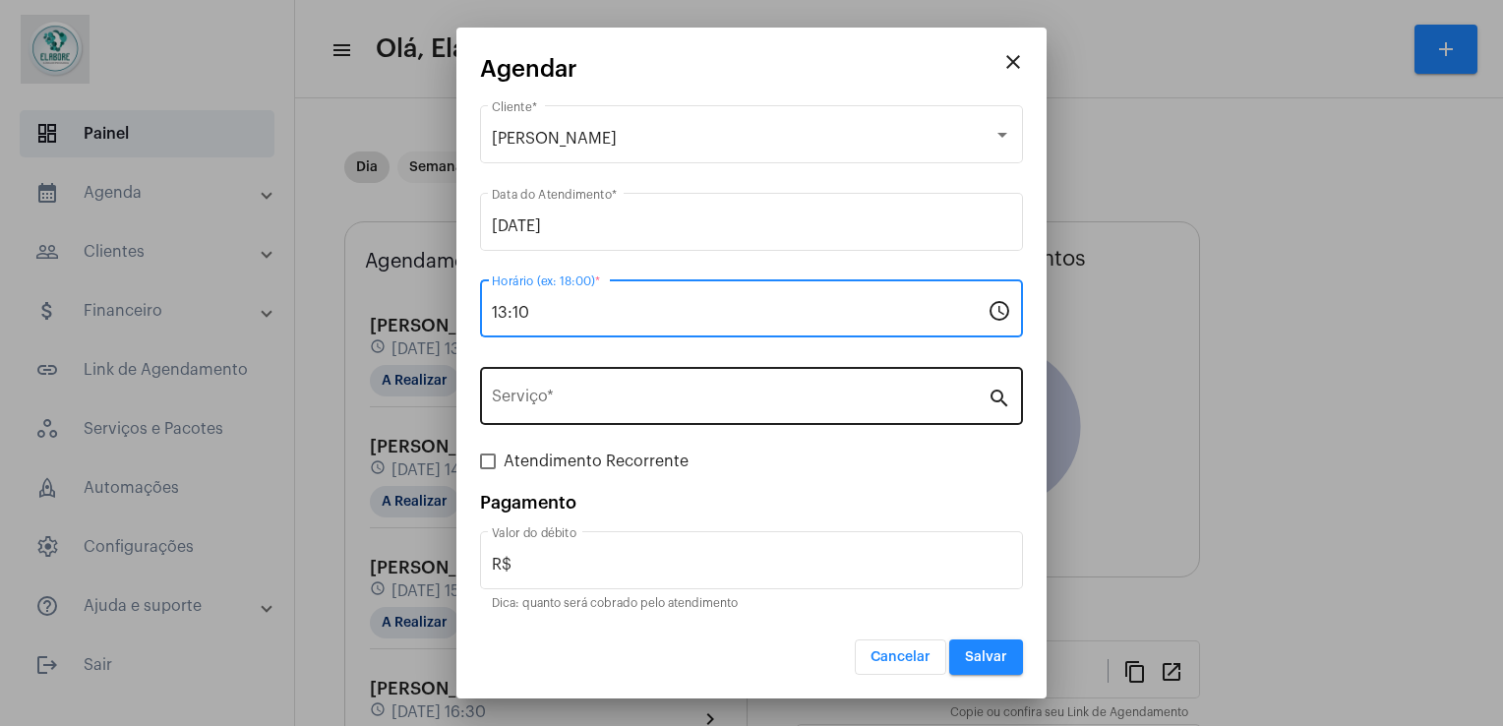
type input "13:10"
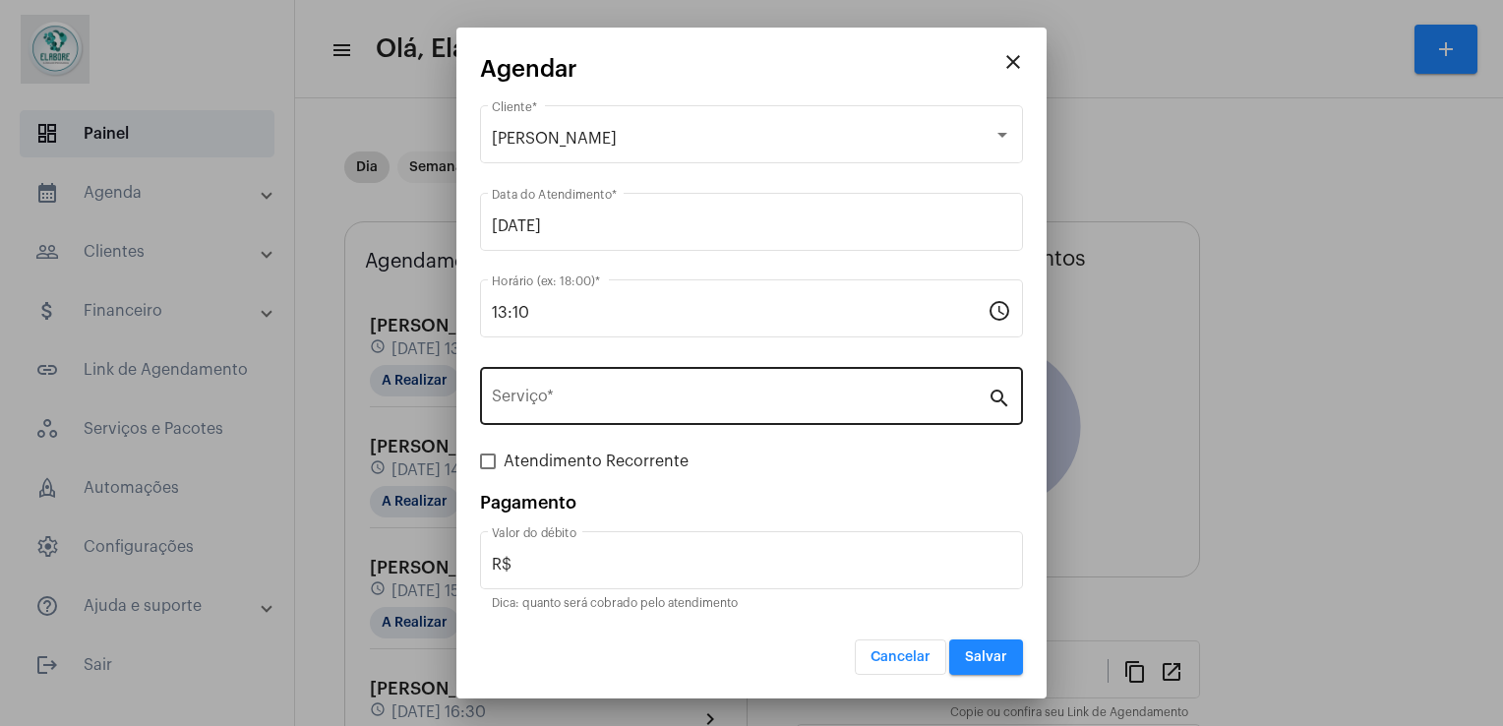
click at [648, 410] on div "Serviço *" at bounding box center [740, 394] width 496 height 62
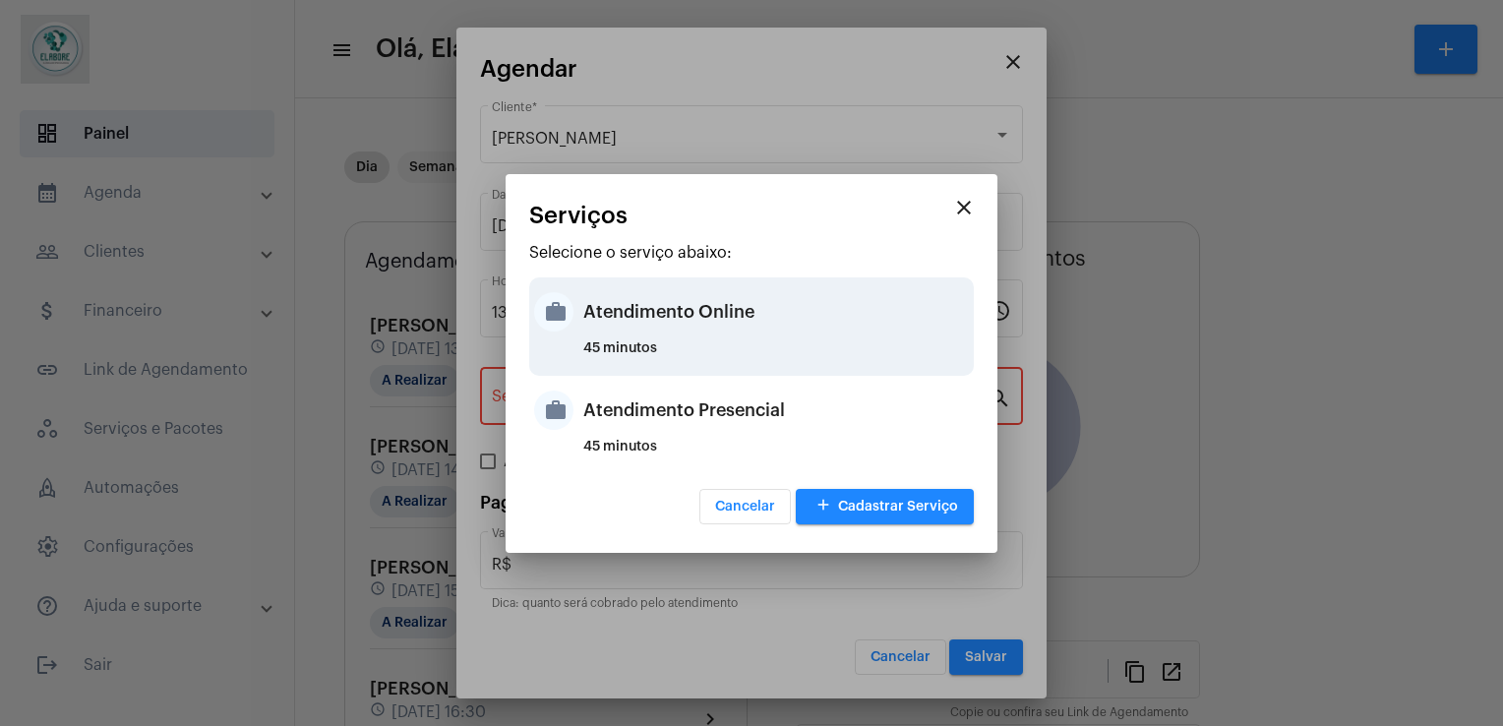
click at [619, 328] on div "Atendimento Online" at bounding box center [776, 311] width 386 height 59
type input "Atendimento Online"
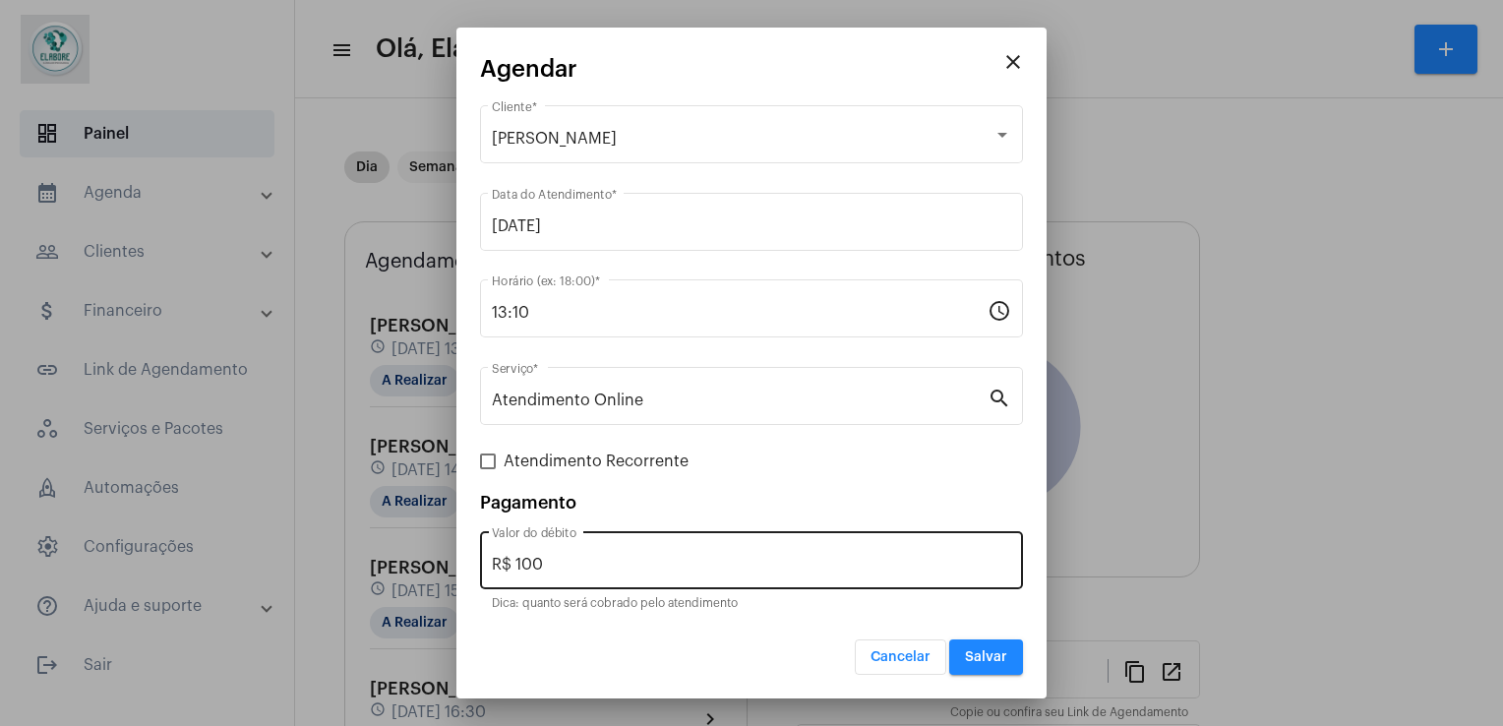
click at [564, 547] on div "R$ 100 Valor do débito" at bounding box center [751, 558] width 519 height 62
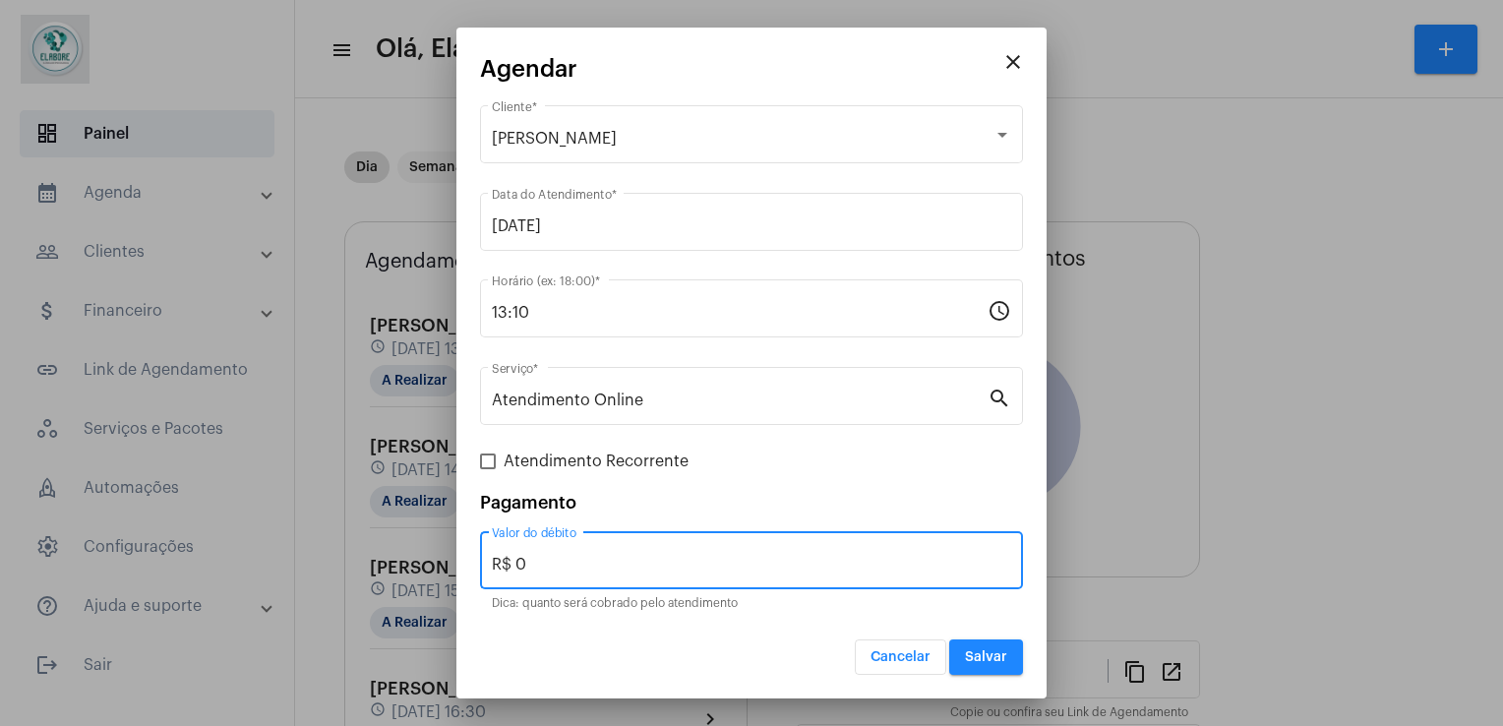
type input "R$ 0"
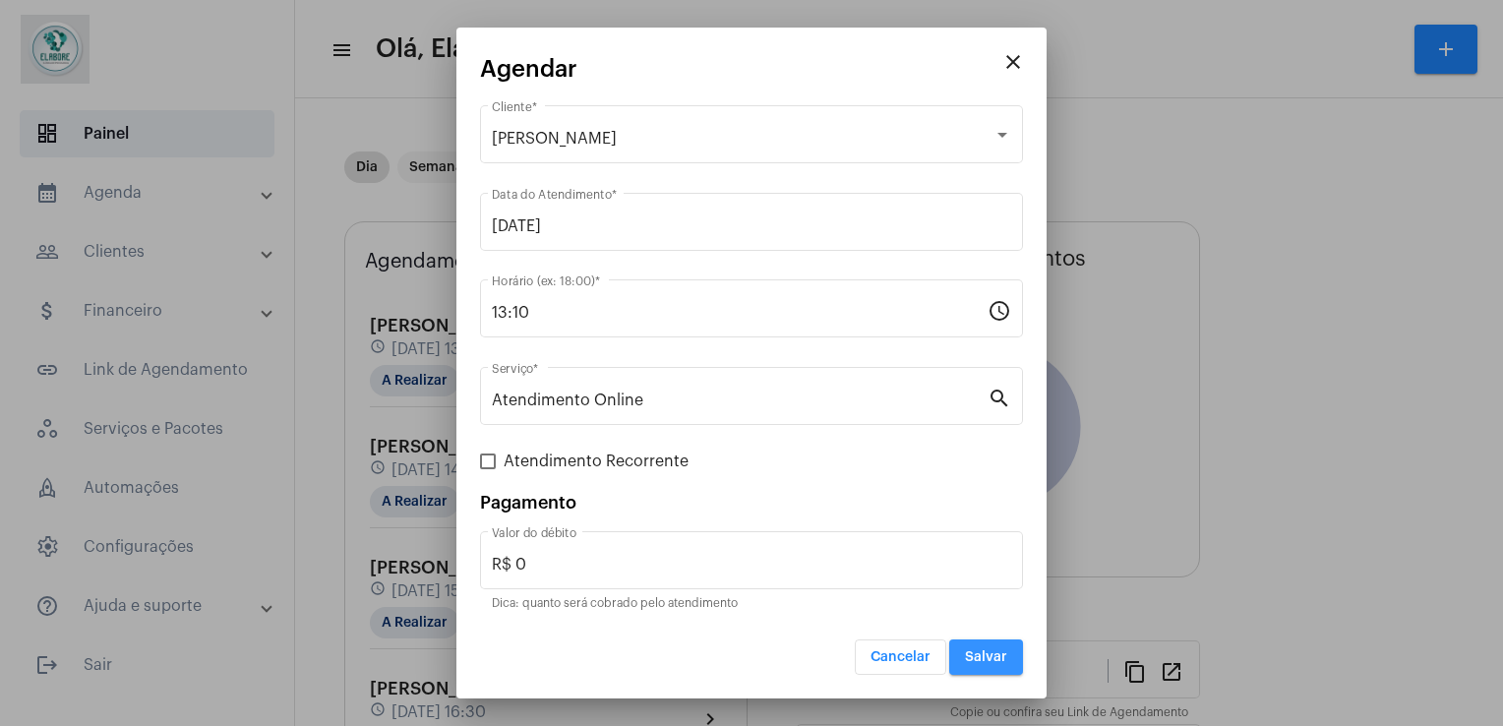
click at [992, 658] on span "Salvar" at bounding box center [986, 657] width 42 height 14
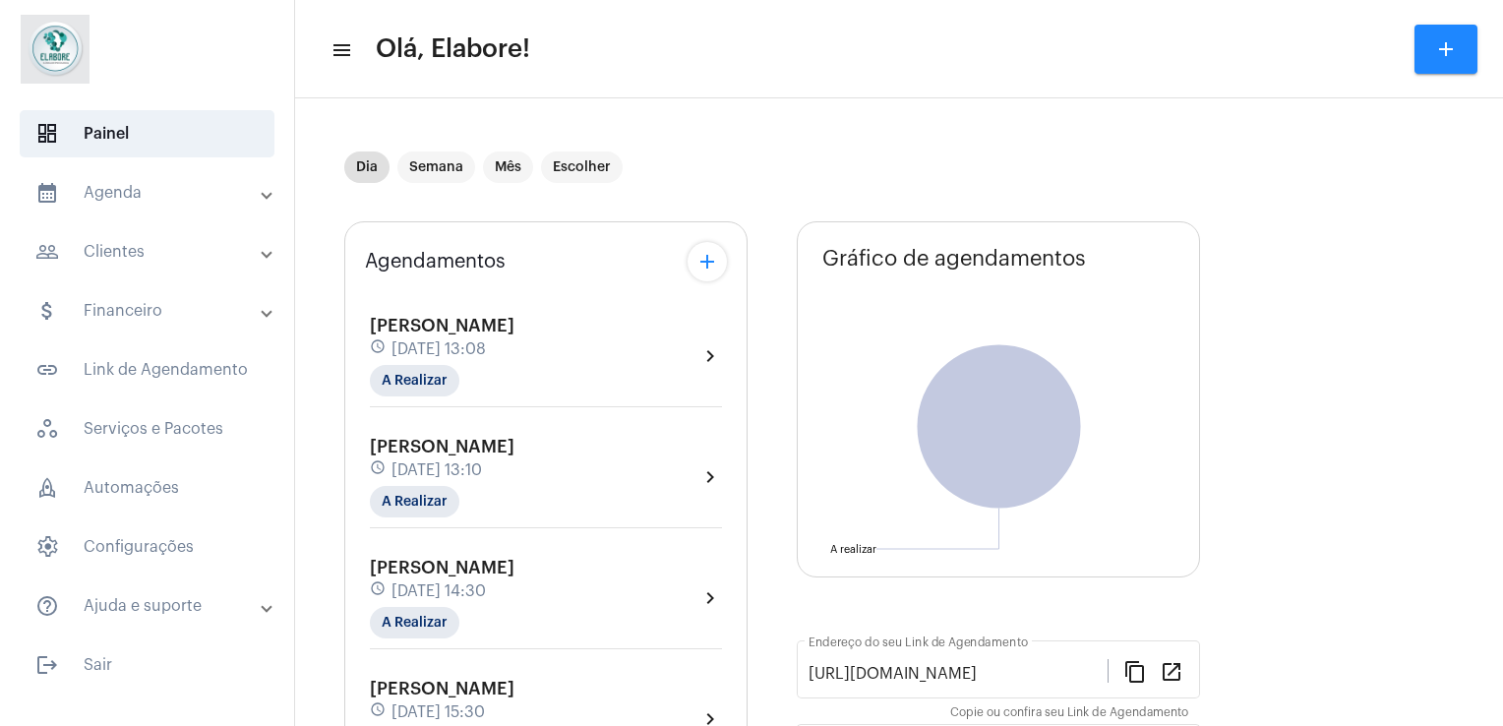
click at [563, 480] on div "Deisy Vital dos Santos schedule 11 de setembro às 13:10 A Realizar chevron_right" at bounding box center [546, 477] width 352 height 81
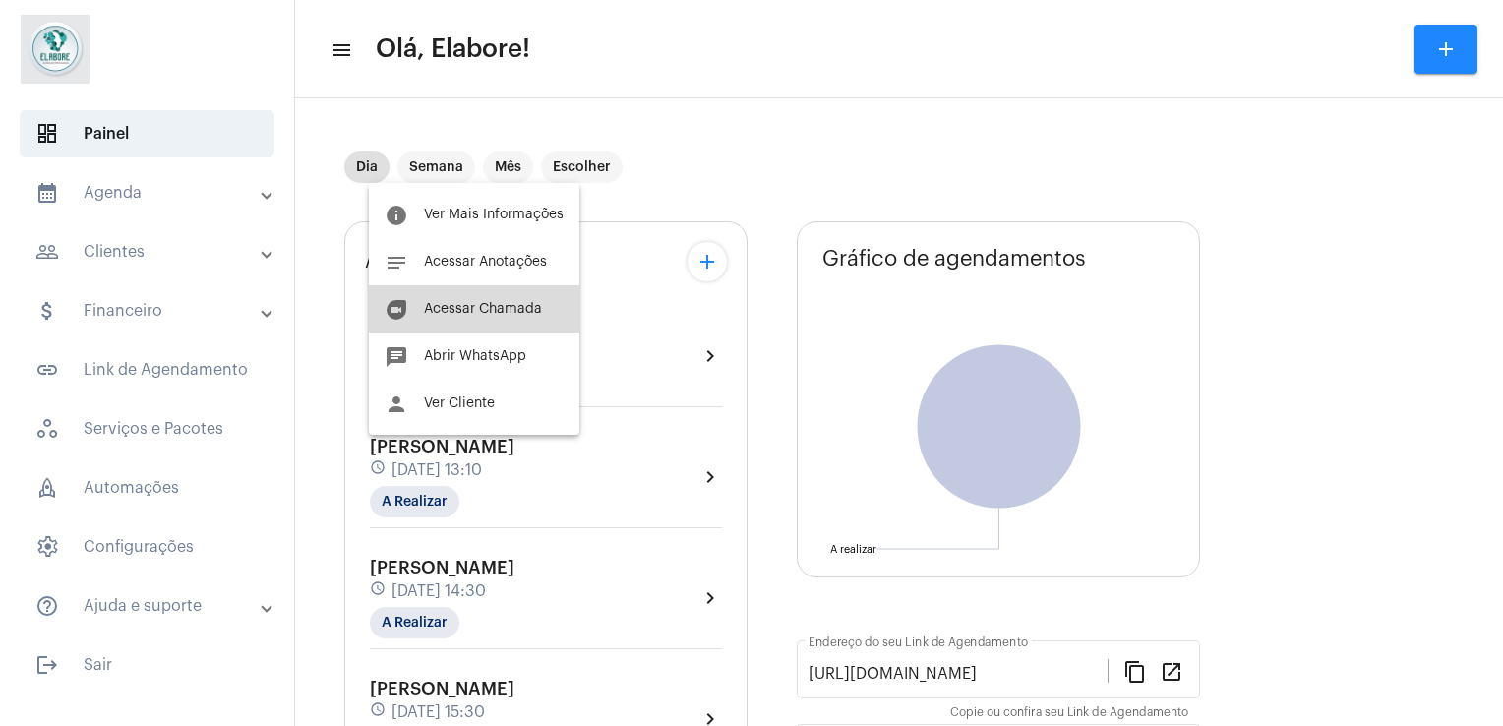
click at [508, 307] on span "Acessar Chamada" at bounding box center [483, 309] width 118 height 14
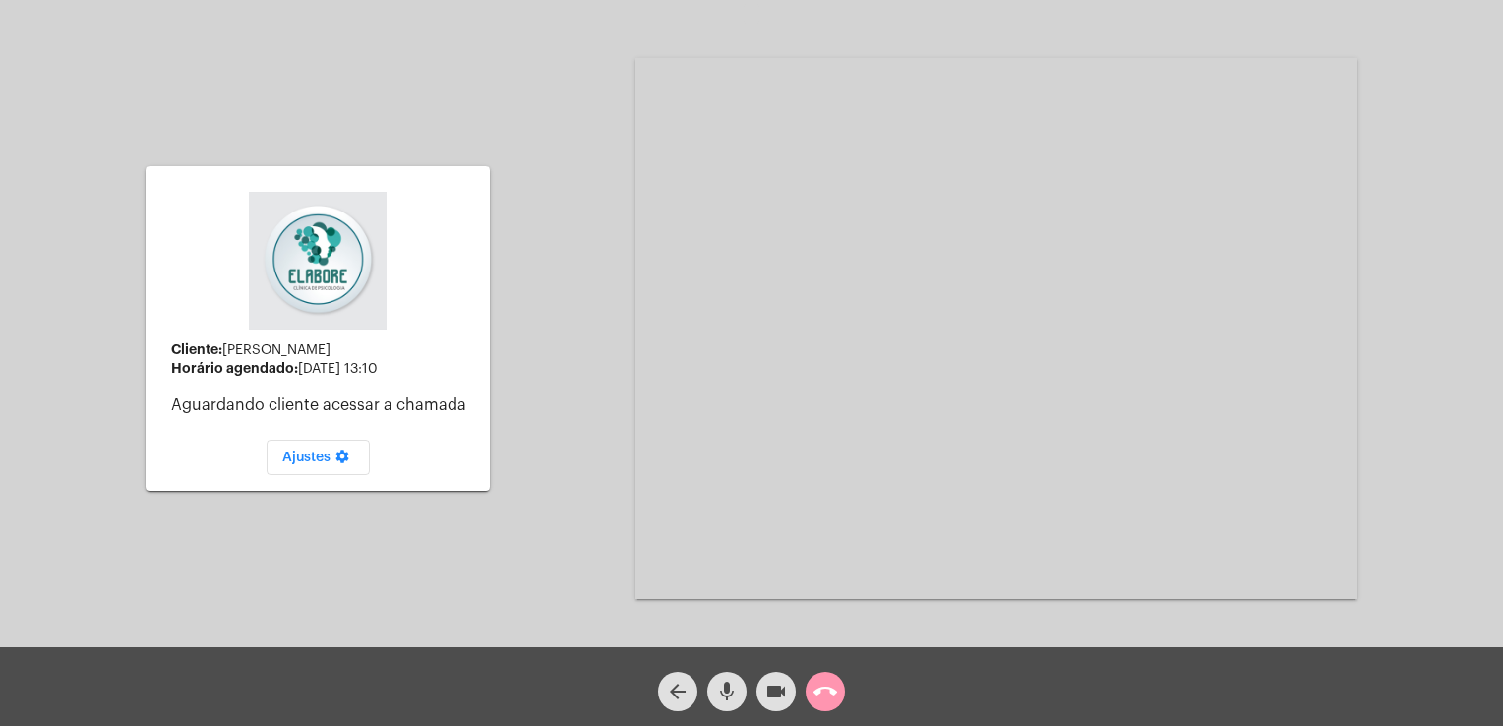
click at [782, 693] on mat-icon "videocam" at bounding box center [776, 692] width 24 height 24
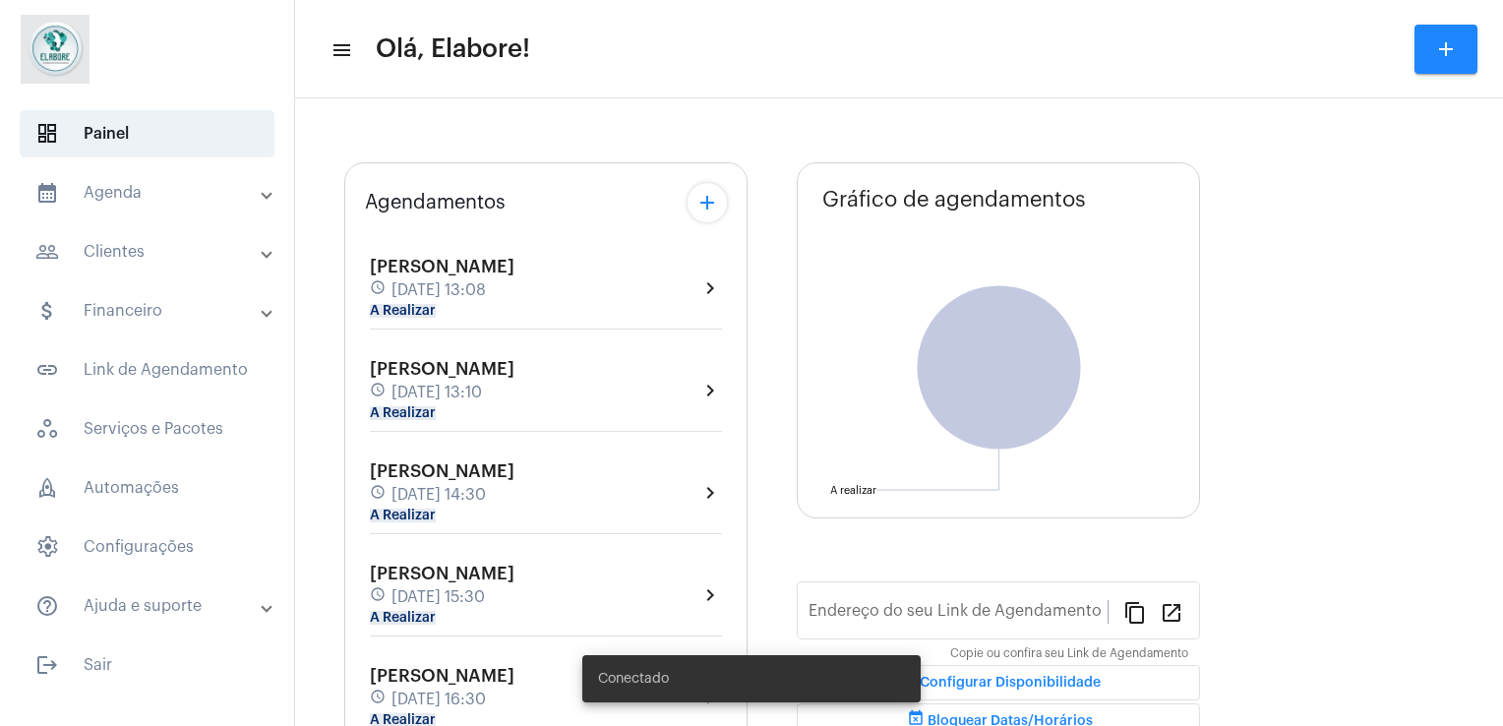
type input "[URL][DOMAIN_NAME]"
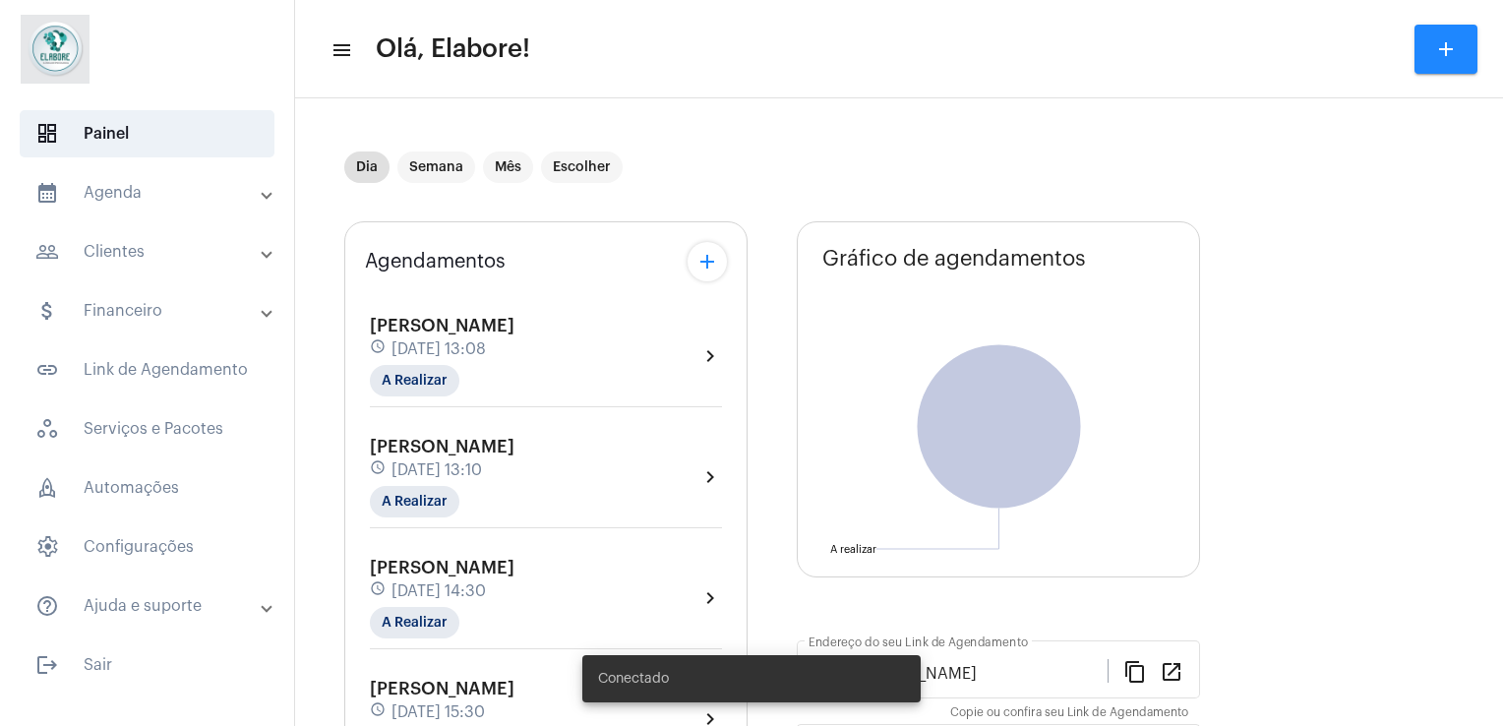
click at [486, 340] on span "11 de setembro às 13:08" at bounding box center [438, 349] width 94 height 18
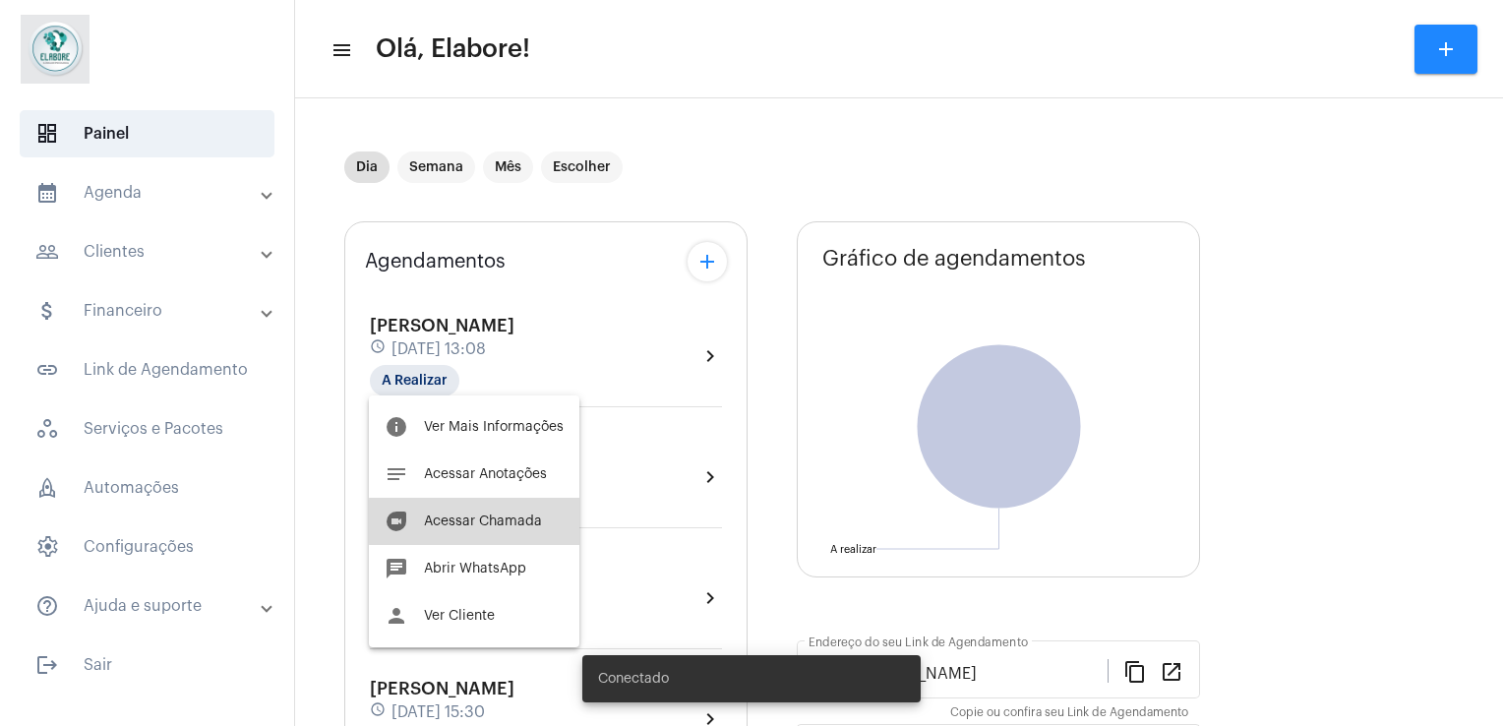
click at [496, 521] on span "Acessar Chamada" at bounding box center [483, 521] width 118 height 14
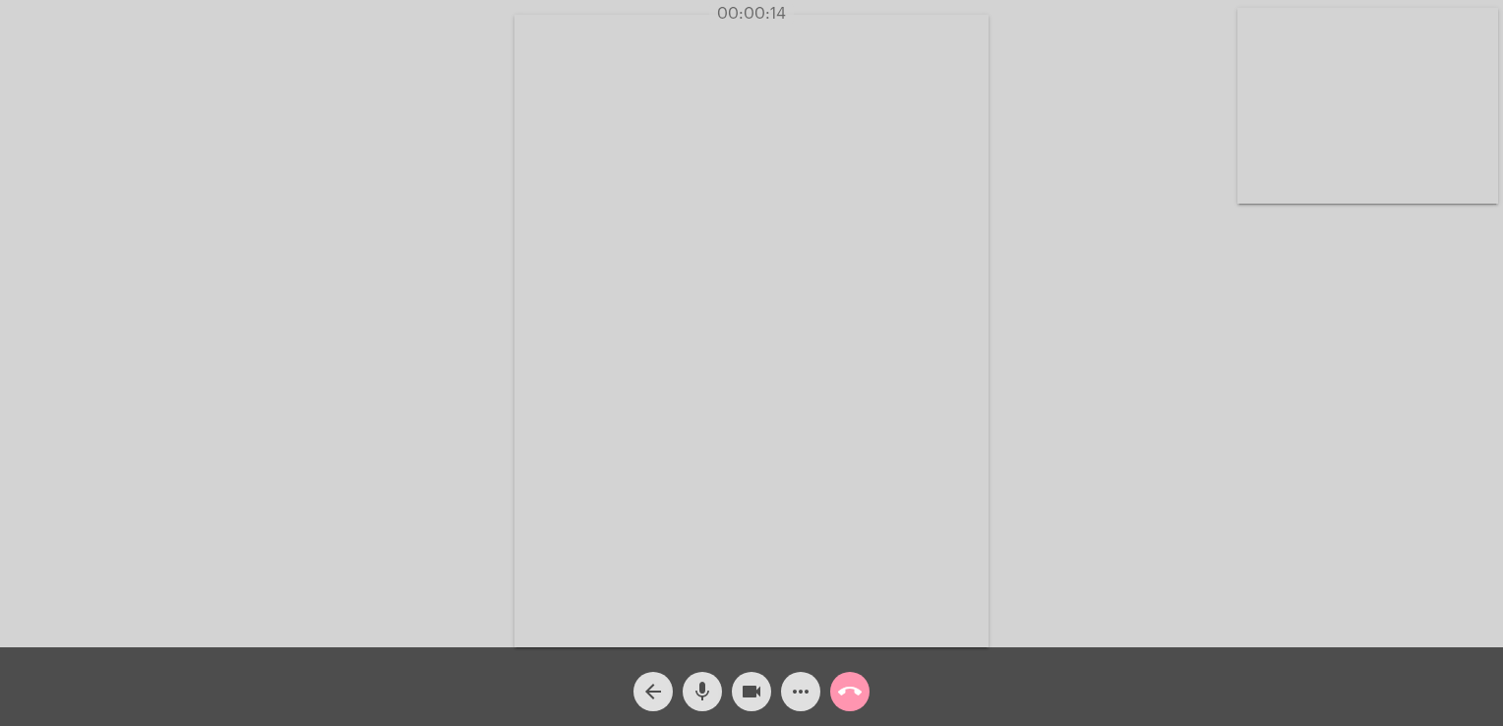
click at [1134, 262] on div "Acessando Câmera e Microfone..." at bounding box center [751, 328] width 1499 height 647
